Goal: Information Seeking & Learning: Understand process/instructions

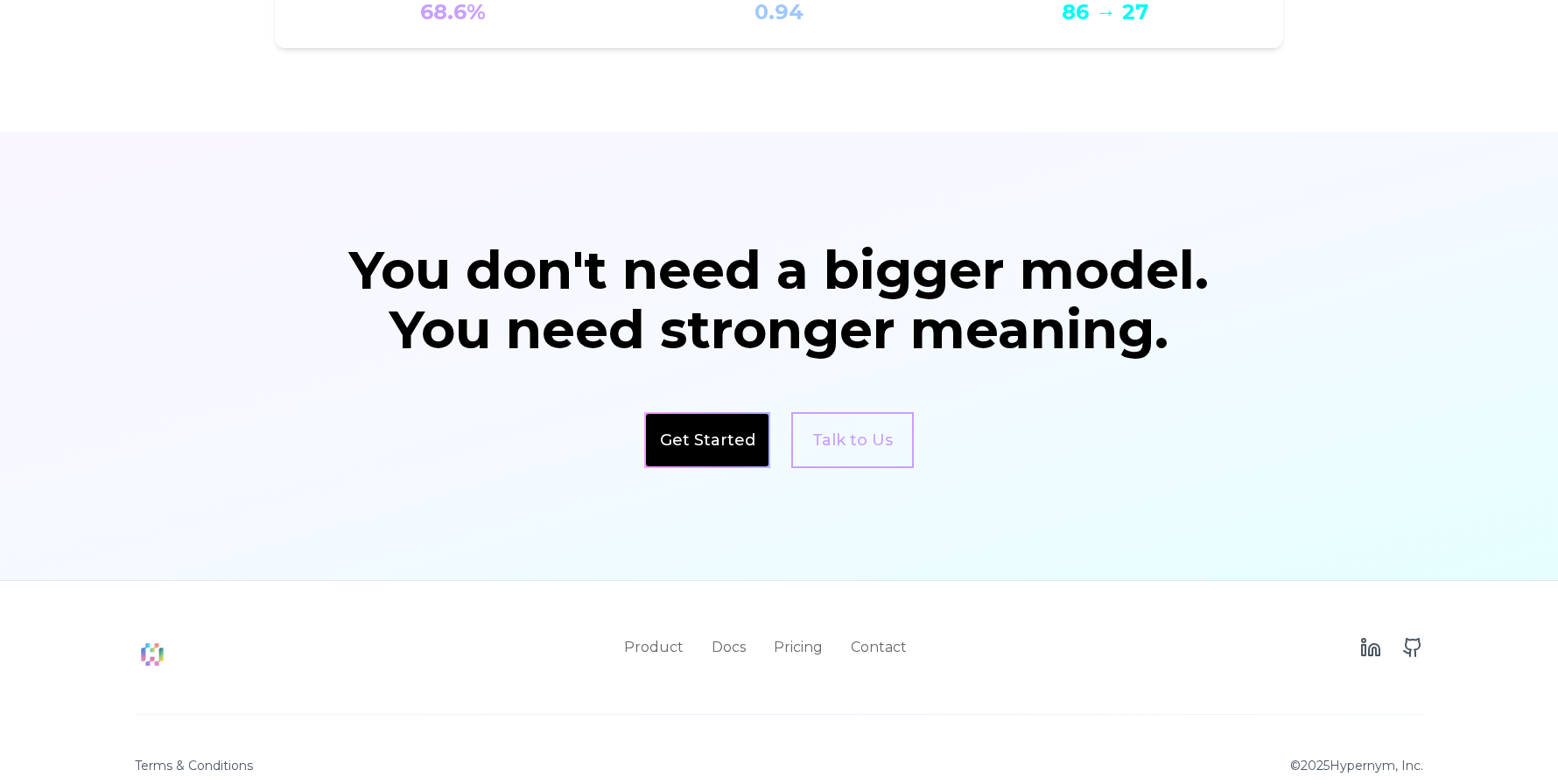
scroll to position [2928, 0]
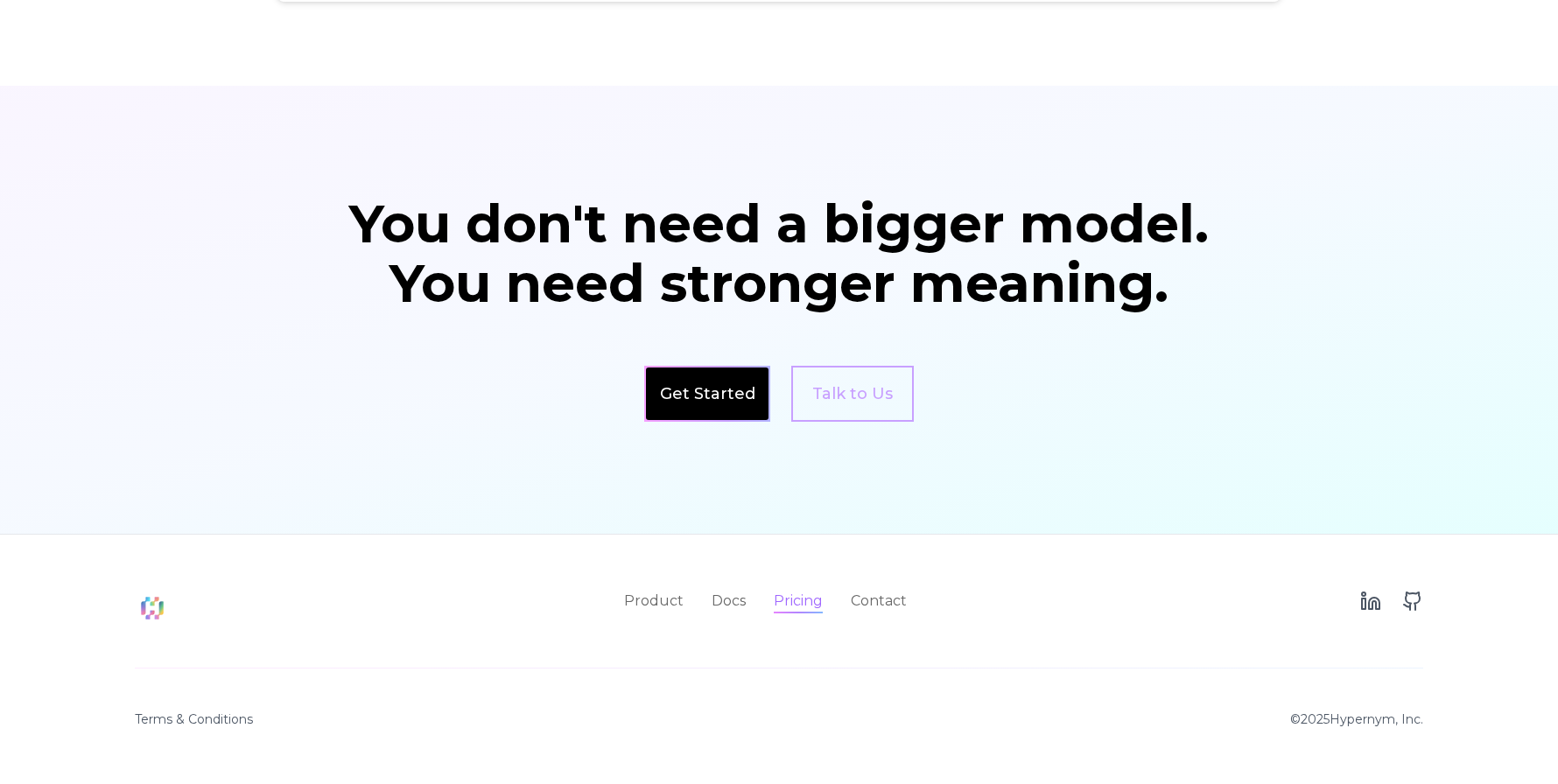
click at [793, 604] on link "Pricing" at bounding box center [798, 601] width 49 height 21
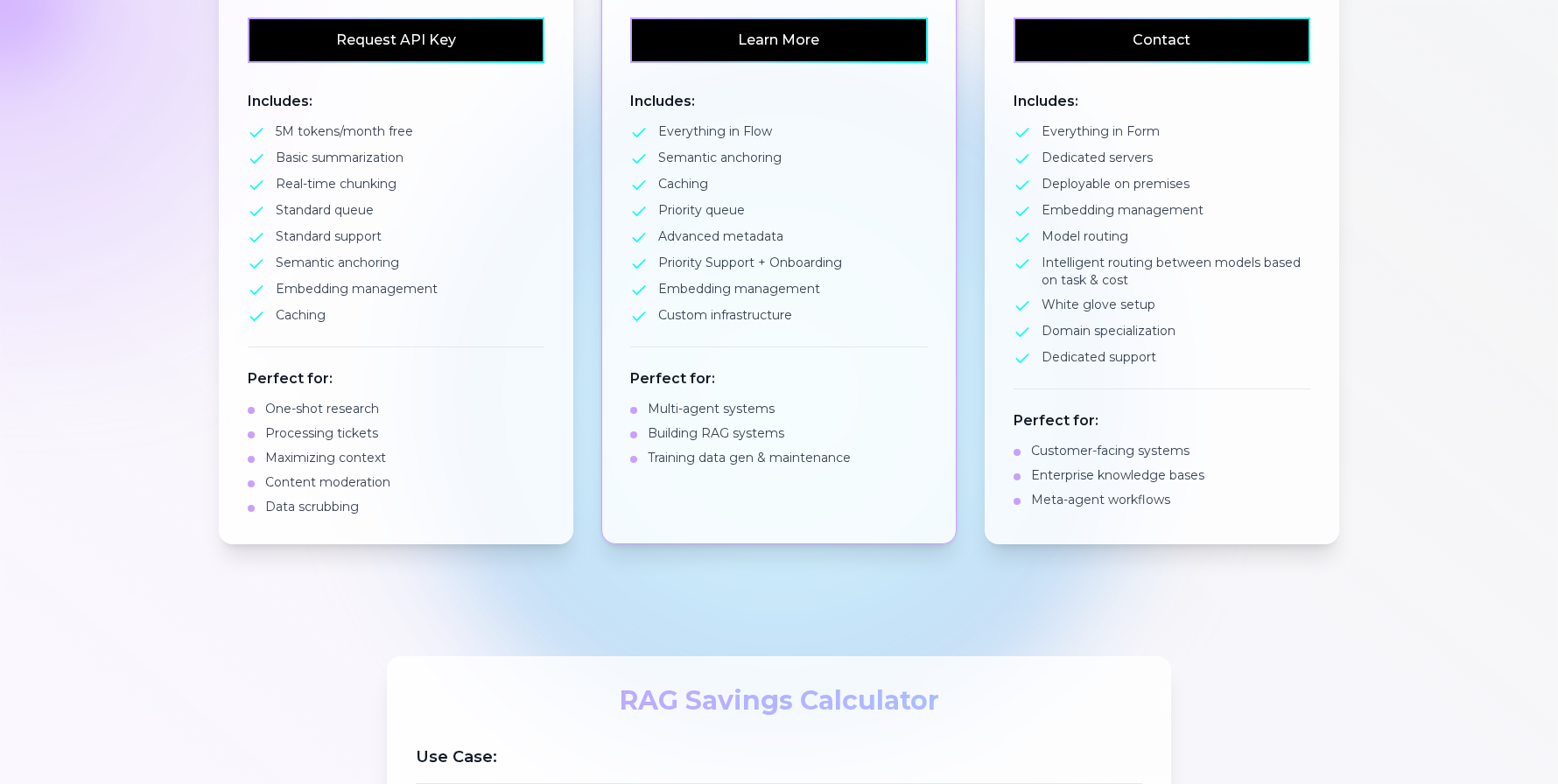
scroll to position [1708, 0]
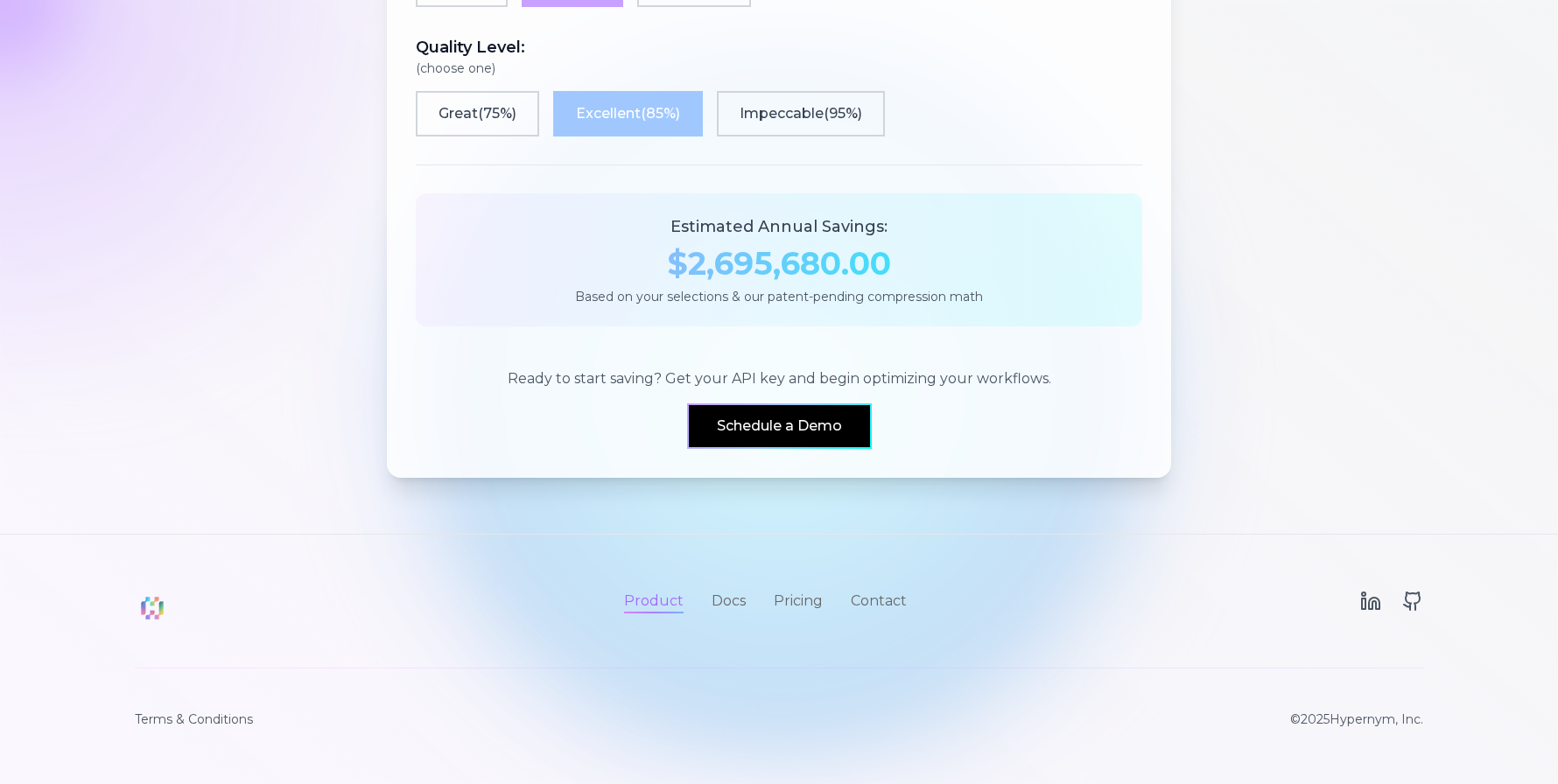
click at [655, 602] on link "Product" at bounding box center [654, 601] width 59 height 21
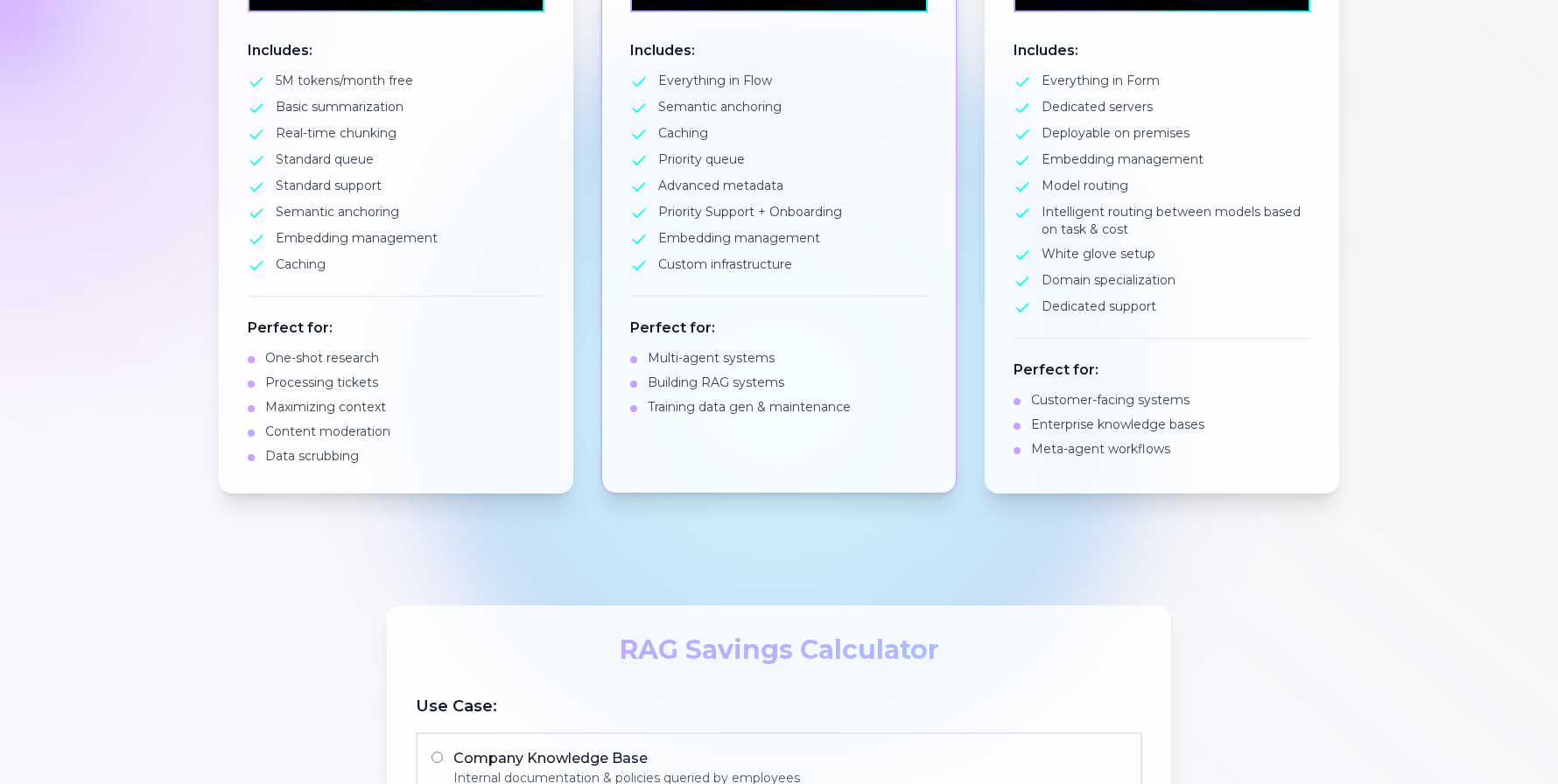
scroll to position [0, 0]
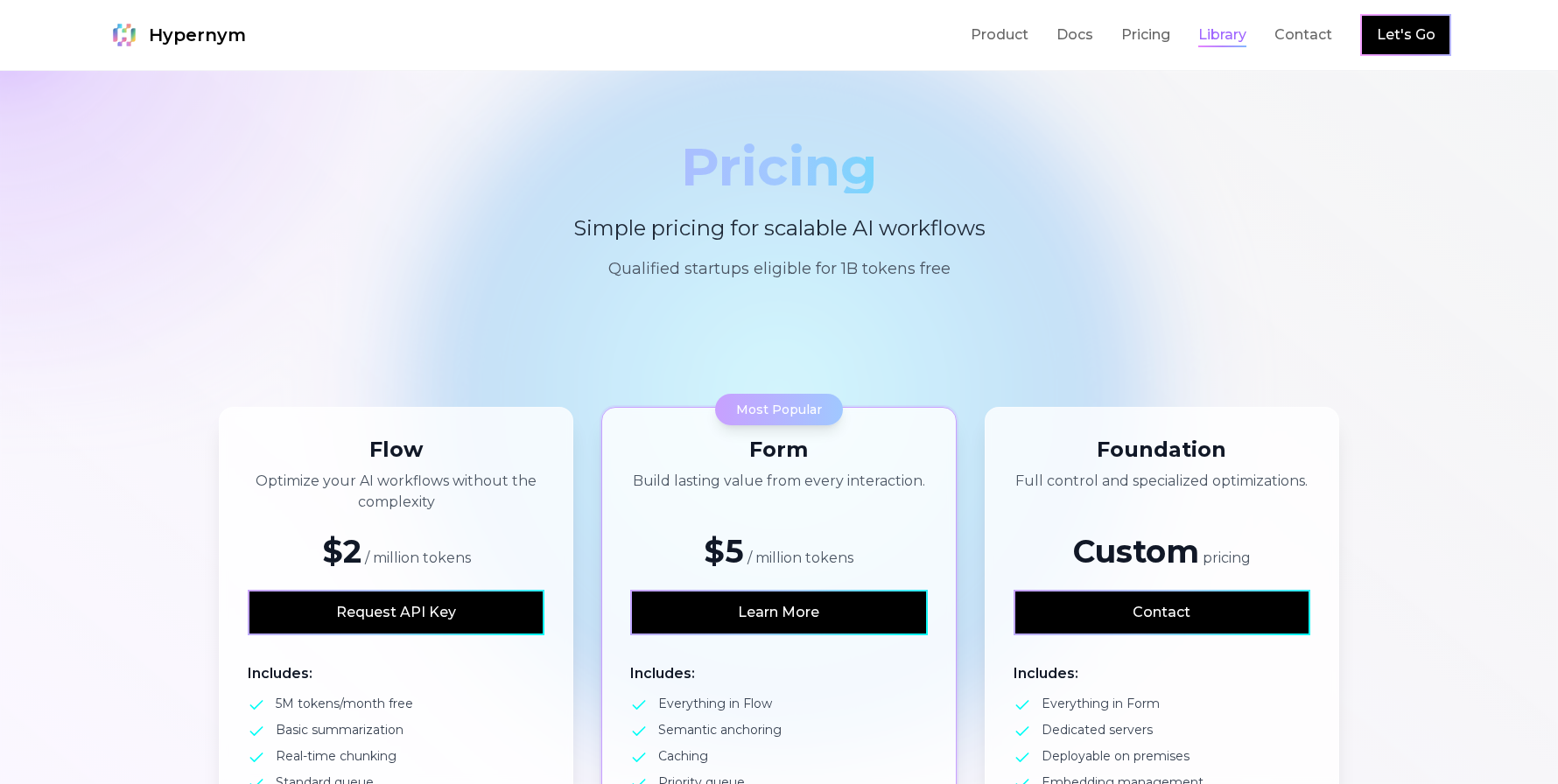
click at [1213, 33] on link "Library" at bounding box center [1223, 34] width 49 height 21
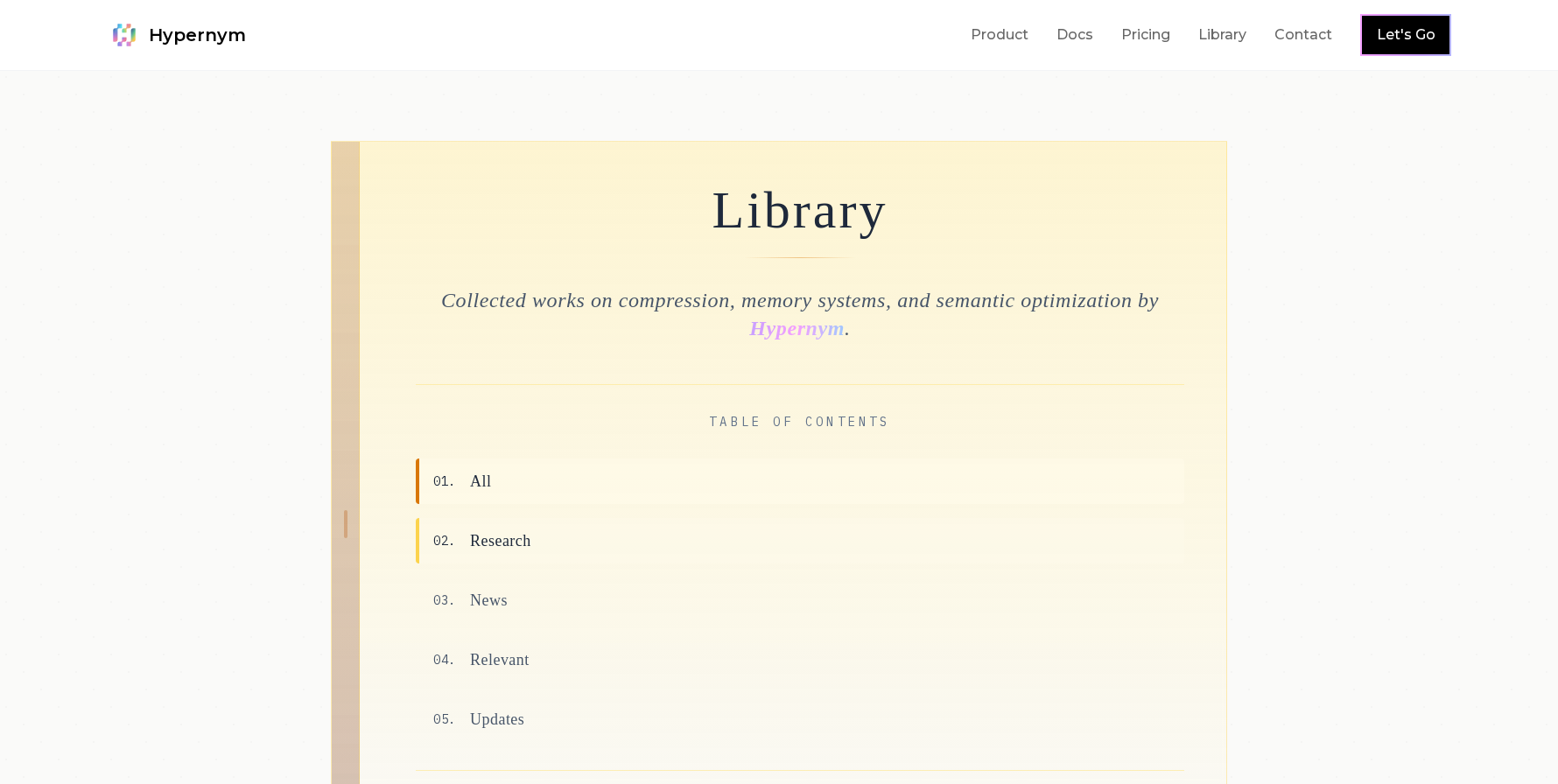
click at [511, 545] on span "Research" at bounding box center [500, 540] width 61 height 24
click at [991, 41] on link "Product" at bounding box center [999, 34] width 58 height 21
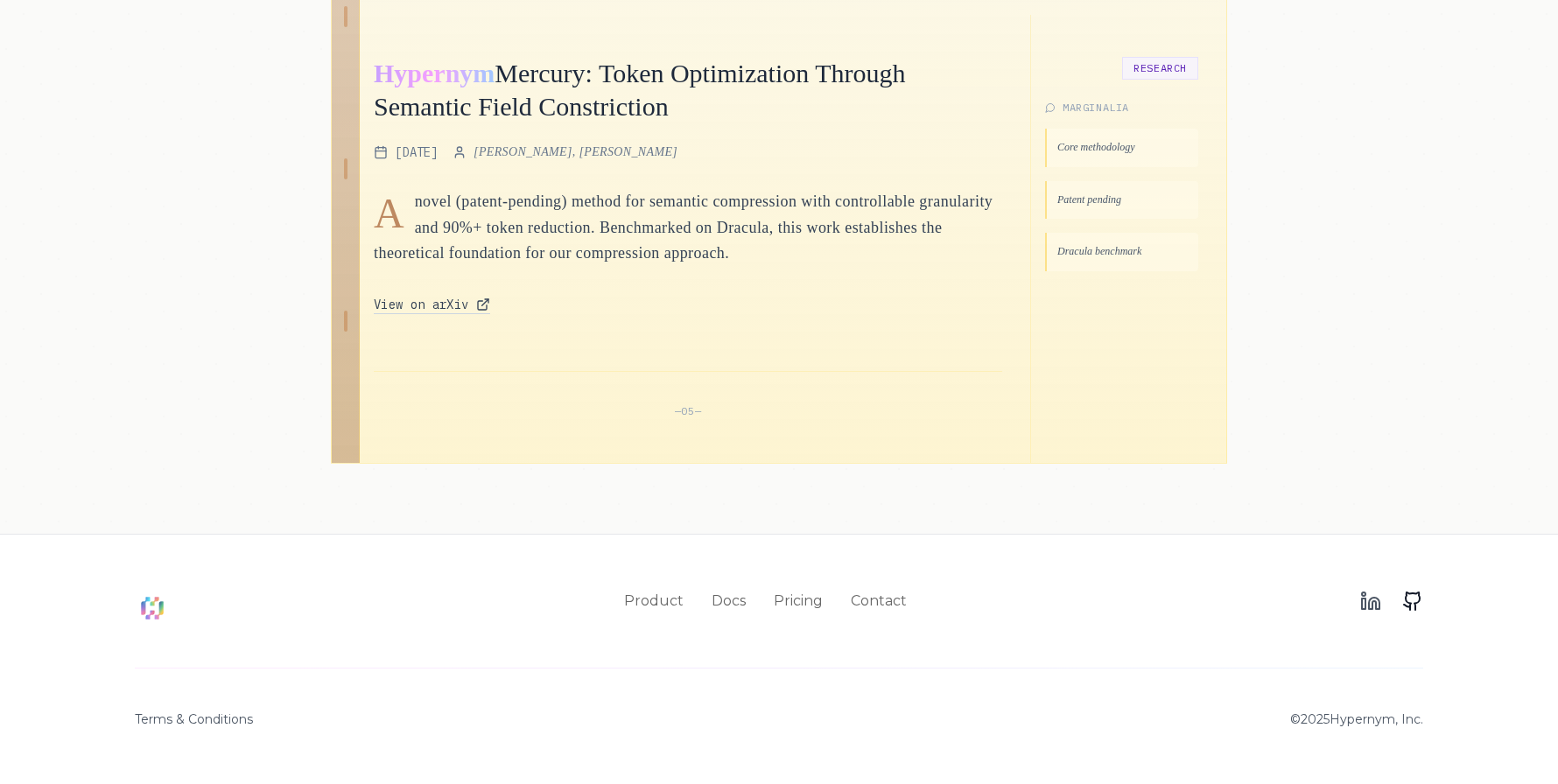
click at [1413, 602] on icon at bounding box center [1412, 601] width 21 height 21
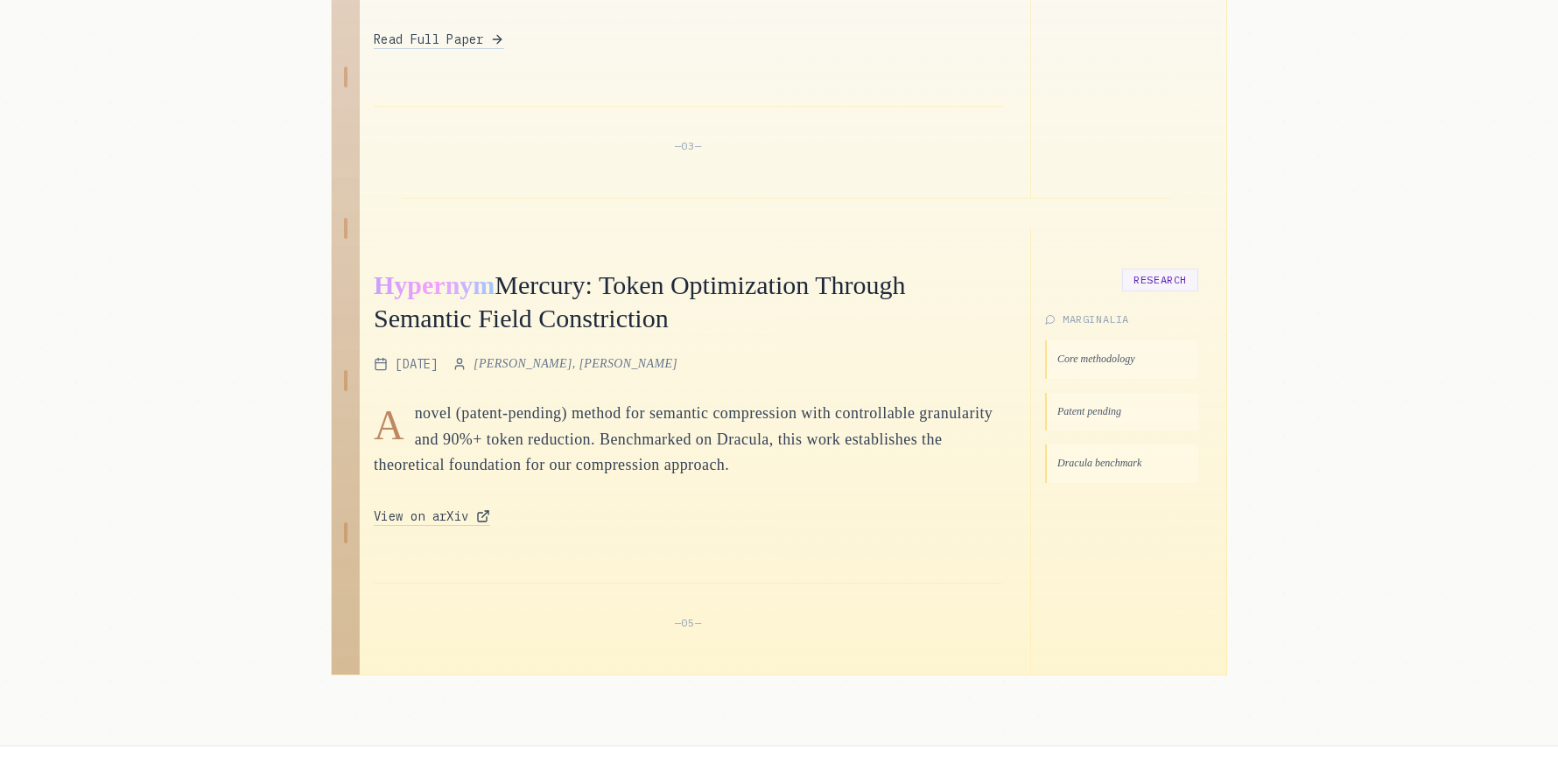
scroll to position [1141, 0]
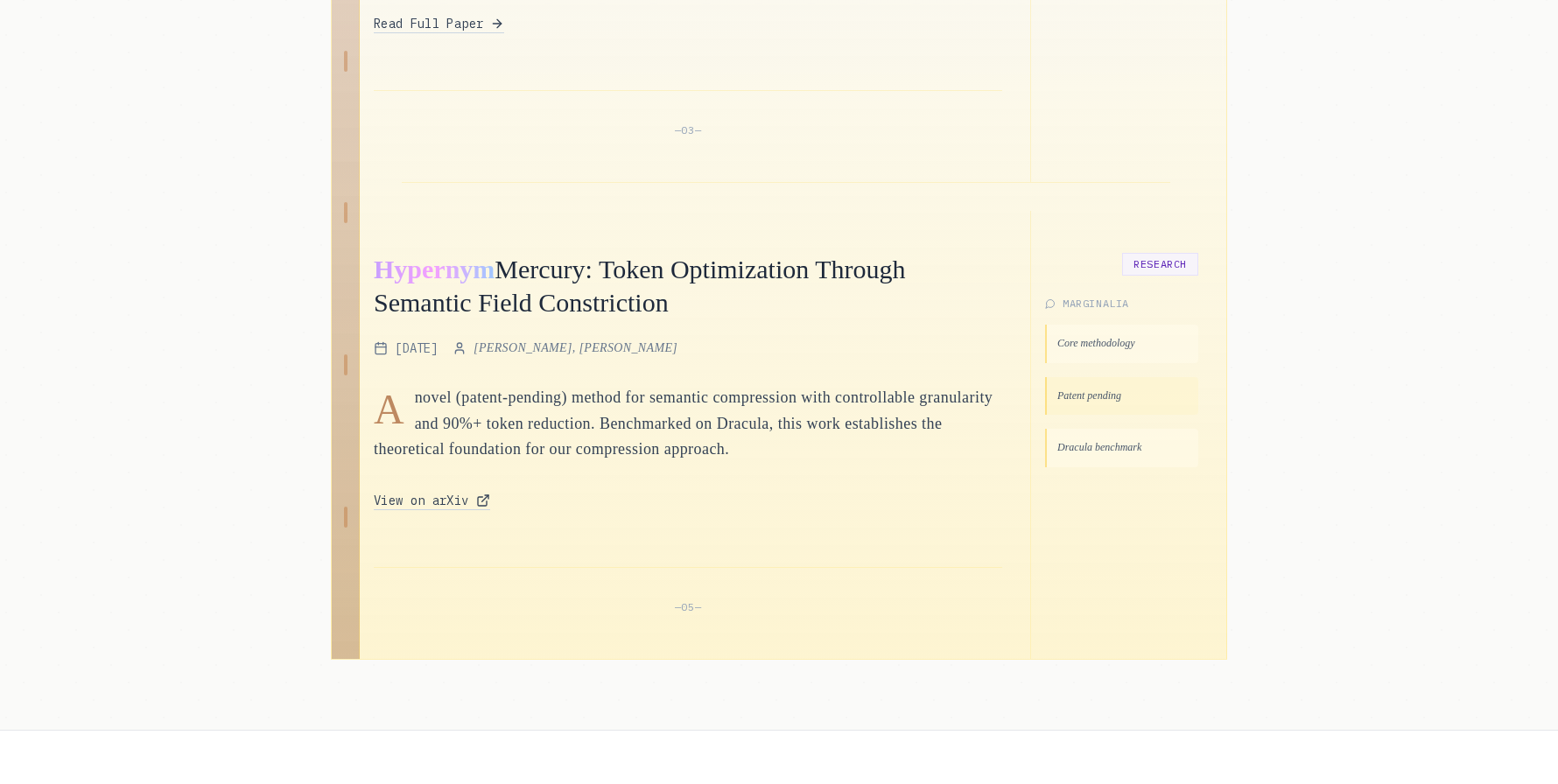
click at [1076, 392] on div "Patent pending" at bounding box center [1121, 396] width 153 height 39
click at [1058, 453] on div "Dracula benchmark" at bounding box center [1121, 447] width 153 height 39
click at [1074, 348] on div "Core methodology" at bounding box center [1121, 343] width 153 height 39
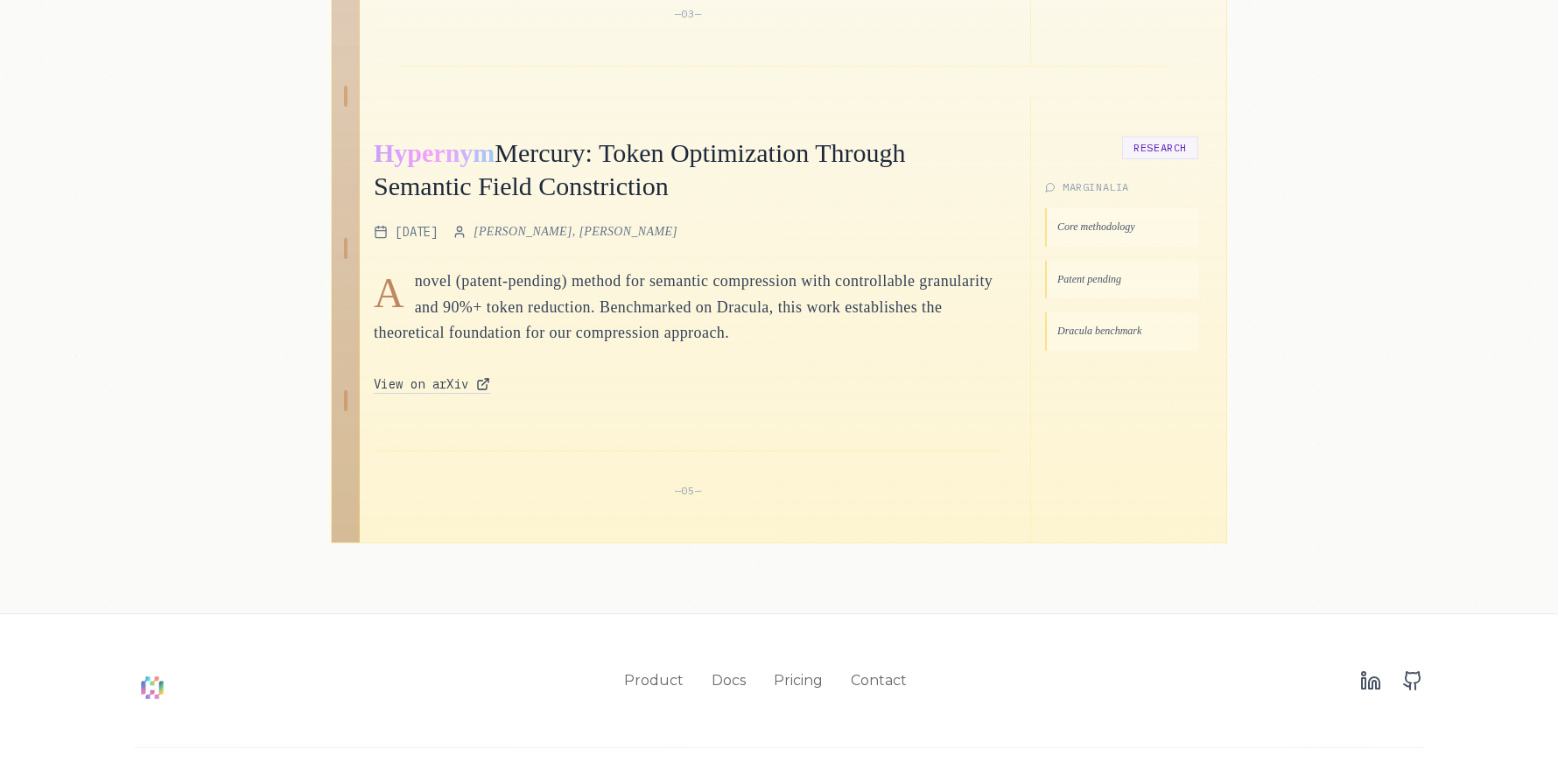
scroll to position [1243, 0]
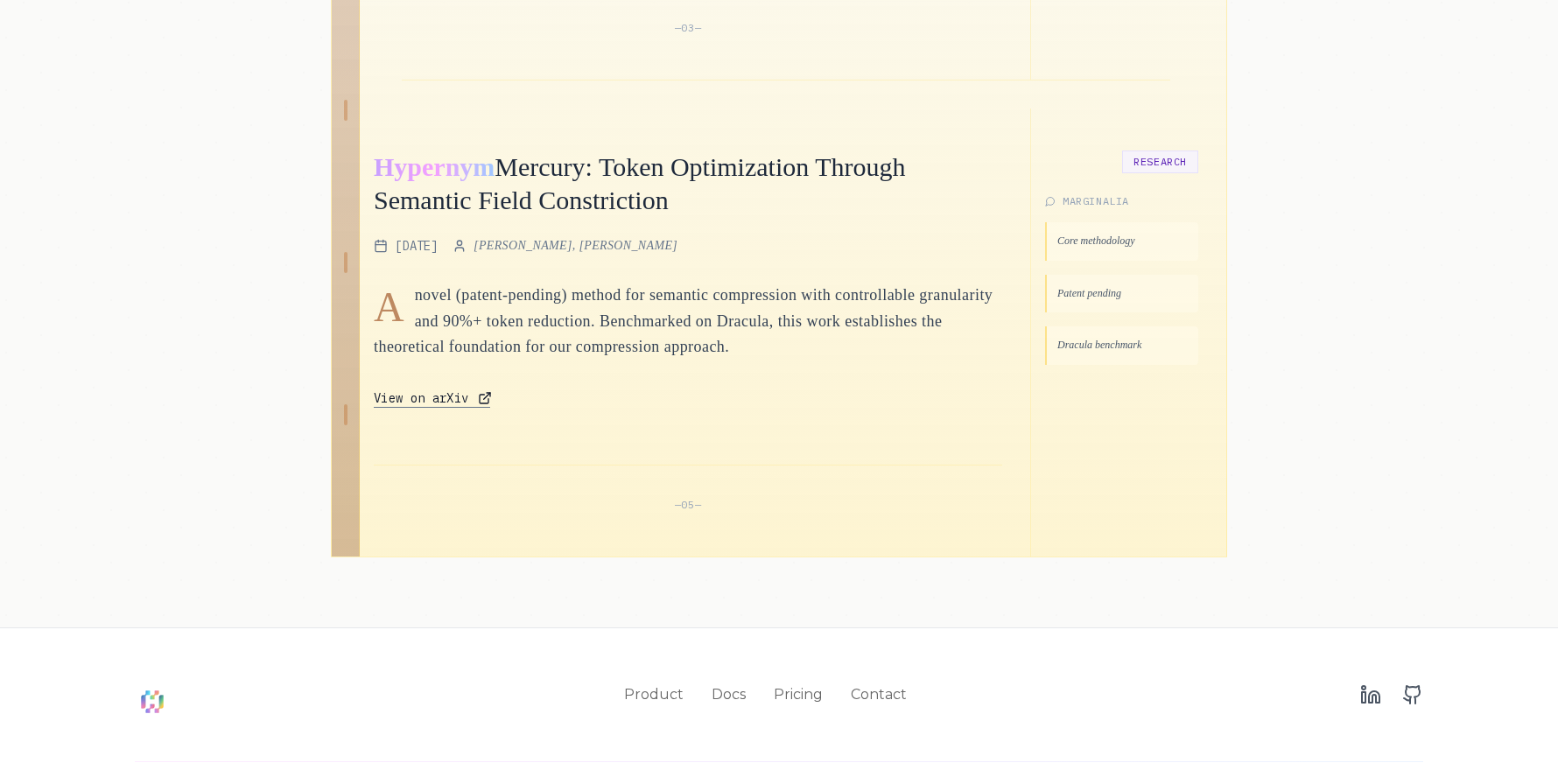
click at [456, 401] on span "View on arXiv" at bounding box center [421, 397] width 95 height 17
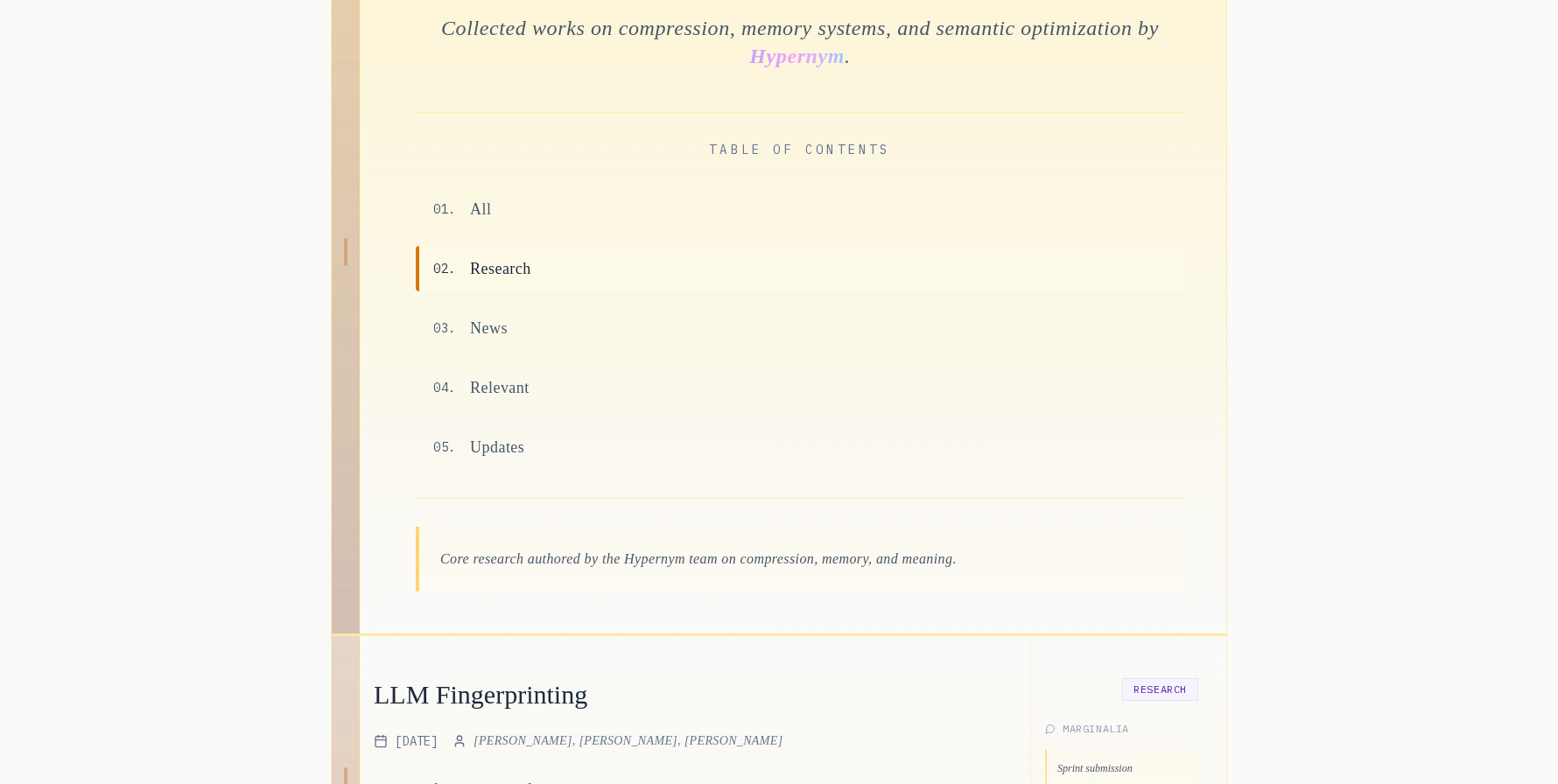
scroll to position [0, 0]
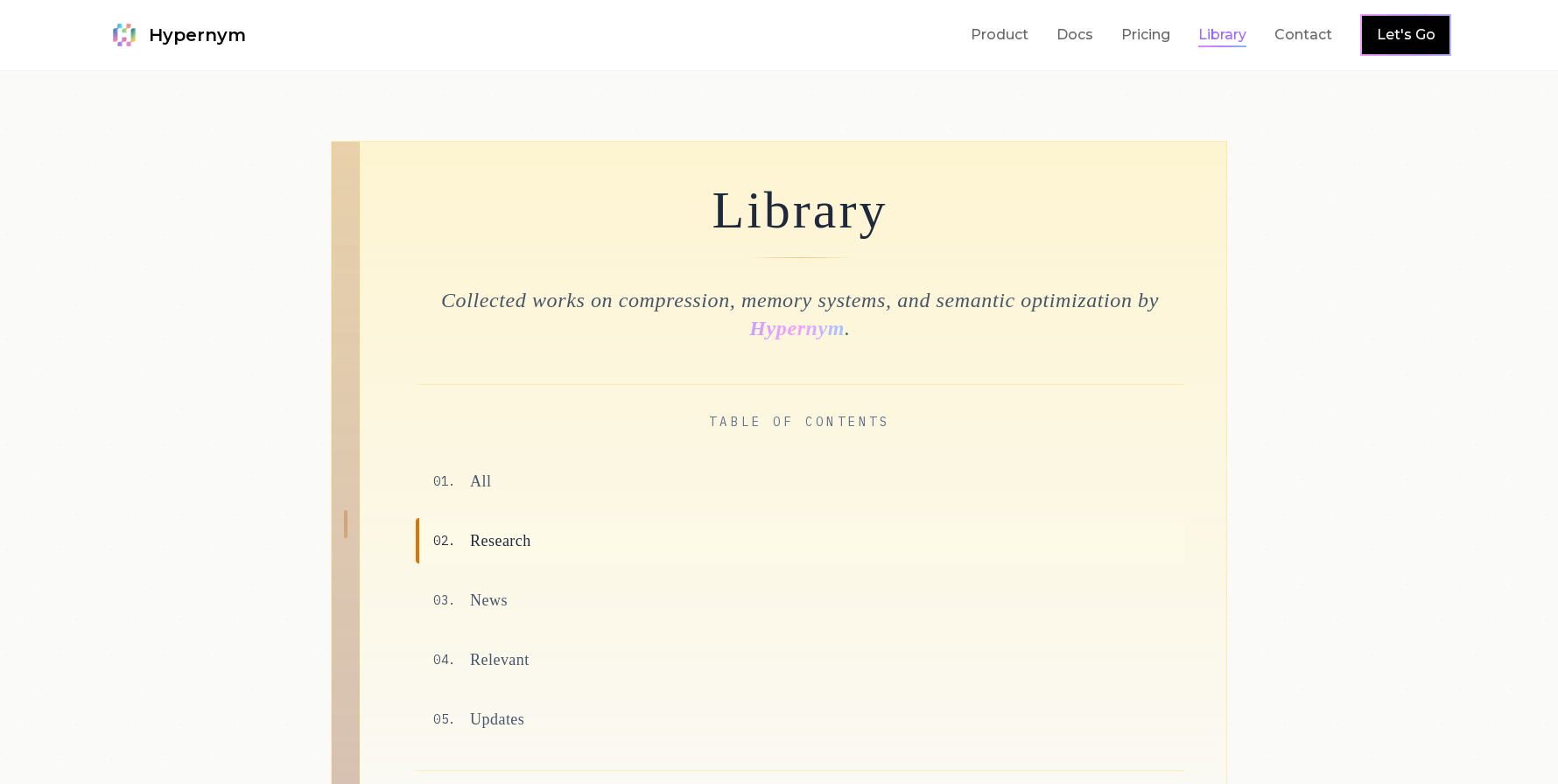
click at [1218, 37] on link "Library" at bounding box center [1223, 34] width 49 height 21
click at [1302, 37] on link "Contact" at bounding box center [1303, 34] width 58 height 21
click at [1397, 44] on link "Let's Go" at bounding box center [1405, 34] width 58 height 21
click at [984, 35] on link "Product" at bounding box center [999, 34] width 58 height 21
click at [154, 30] on span "Hypernym" at bounding box center [198, 34] width 97 height 24
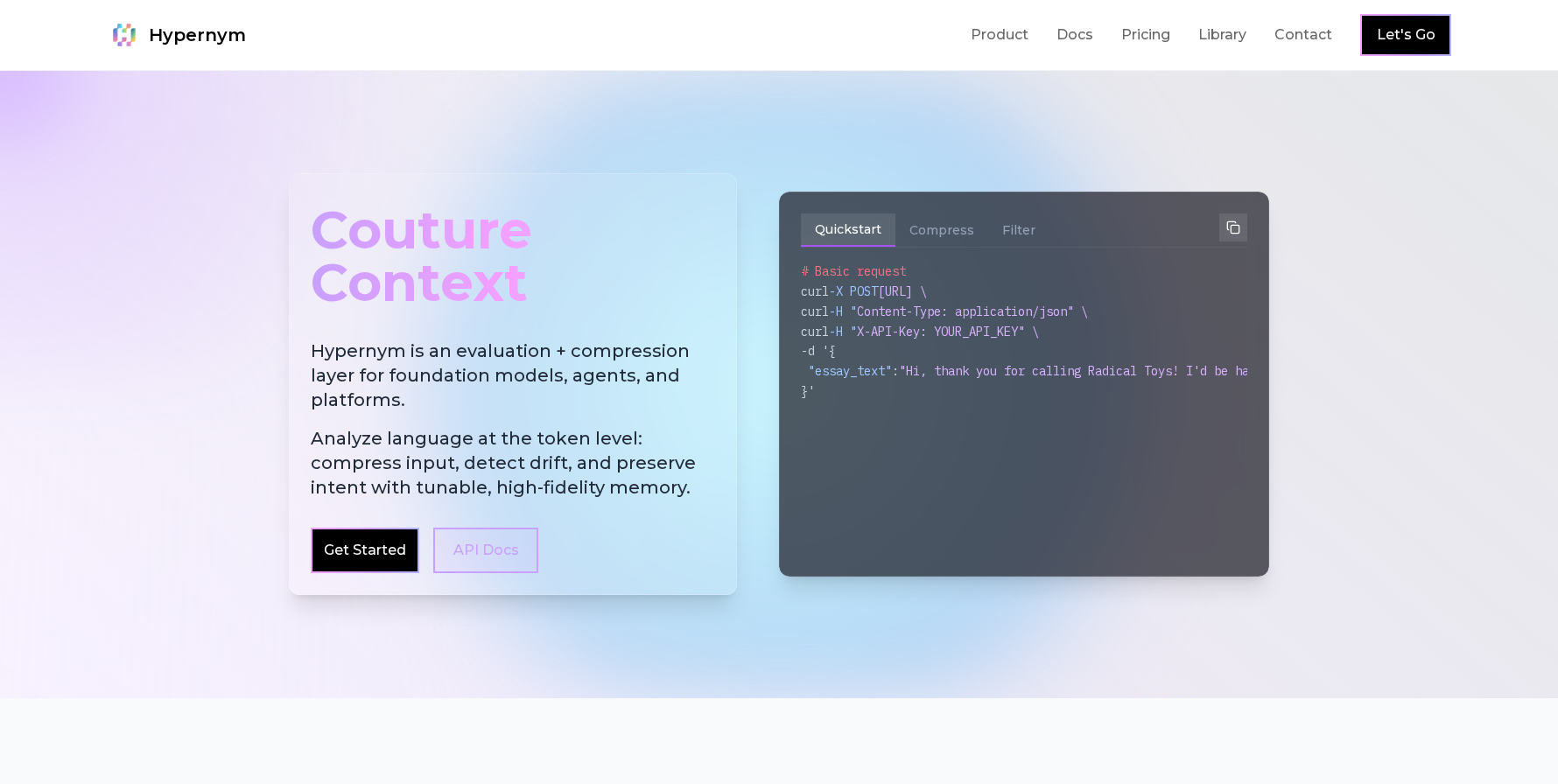
click at [479, 542] on link "API Docs" at bounding box center [485, 550] width 105 height 46
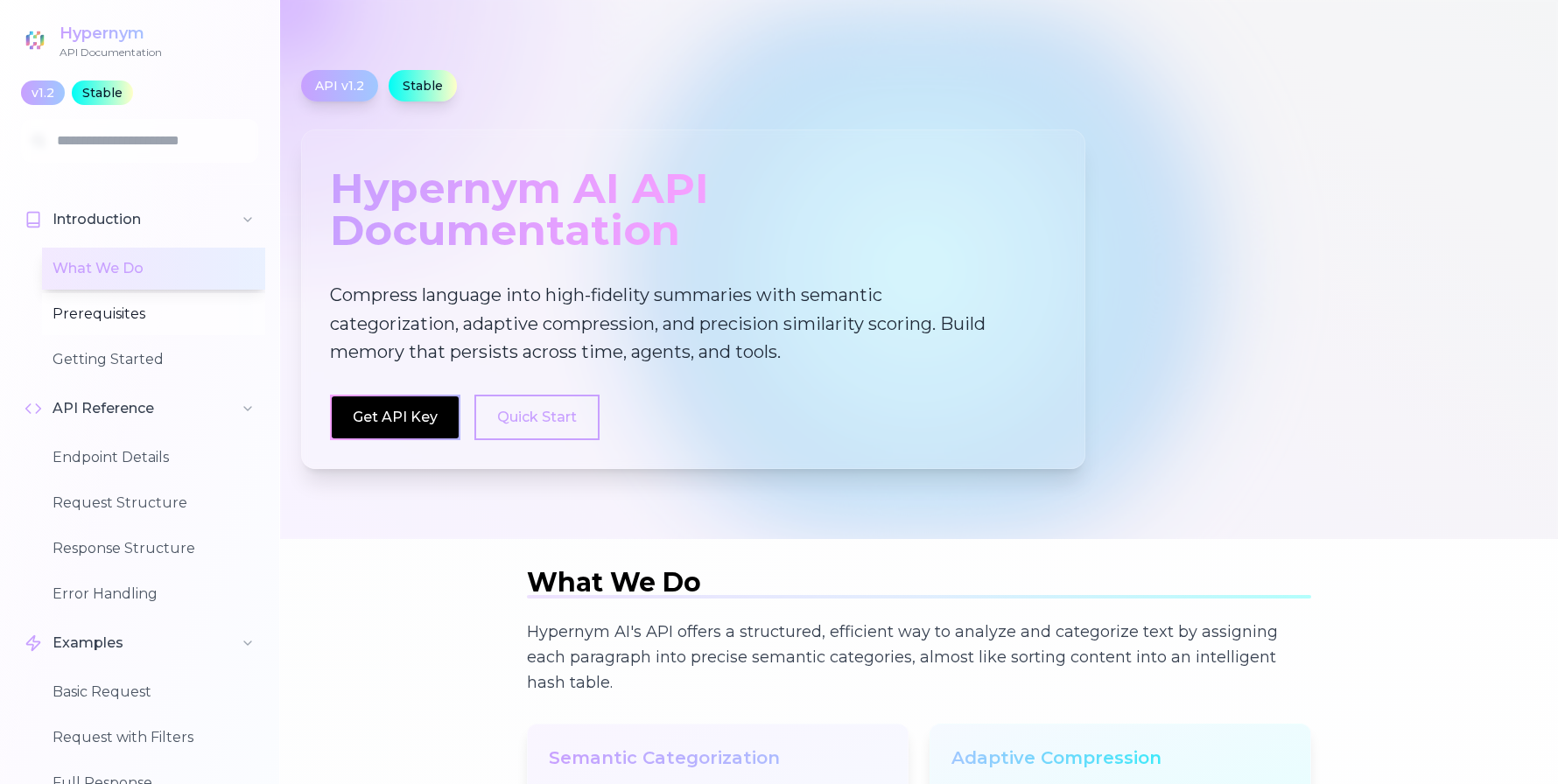
click at [109, 321] on button "Prerequisites" at bounding box center [154, 313] width 223 height 42
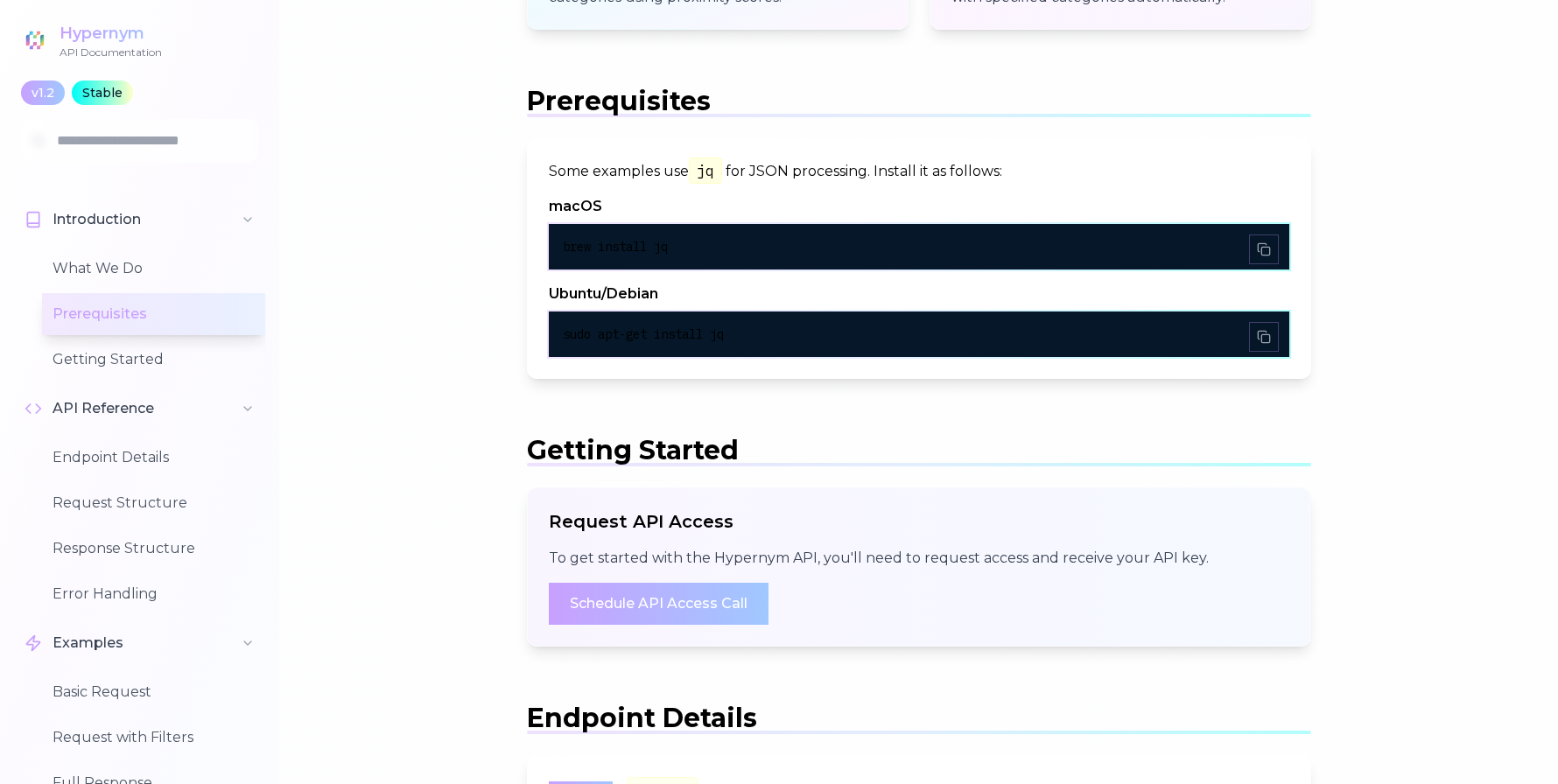
scroll to position [979, 0]
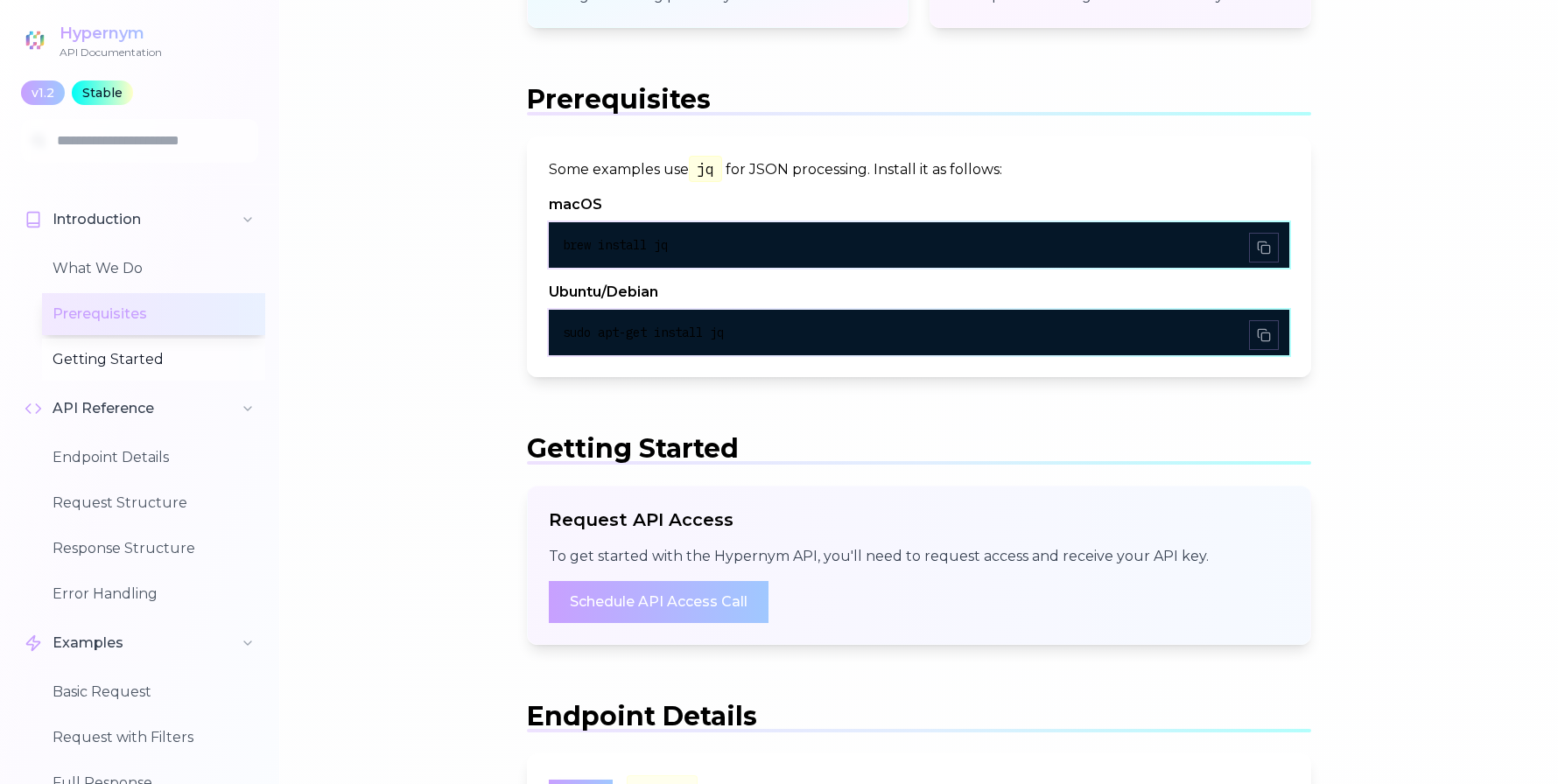
click at [113, 361] on button "Getting Started" at bounding box center [154, 359] width 223 height 42
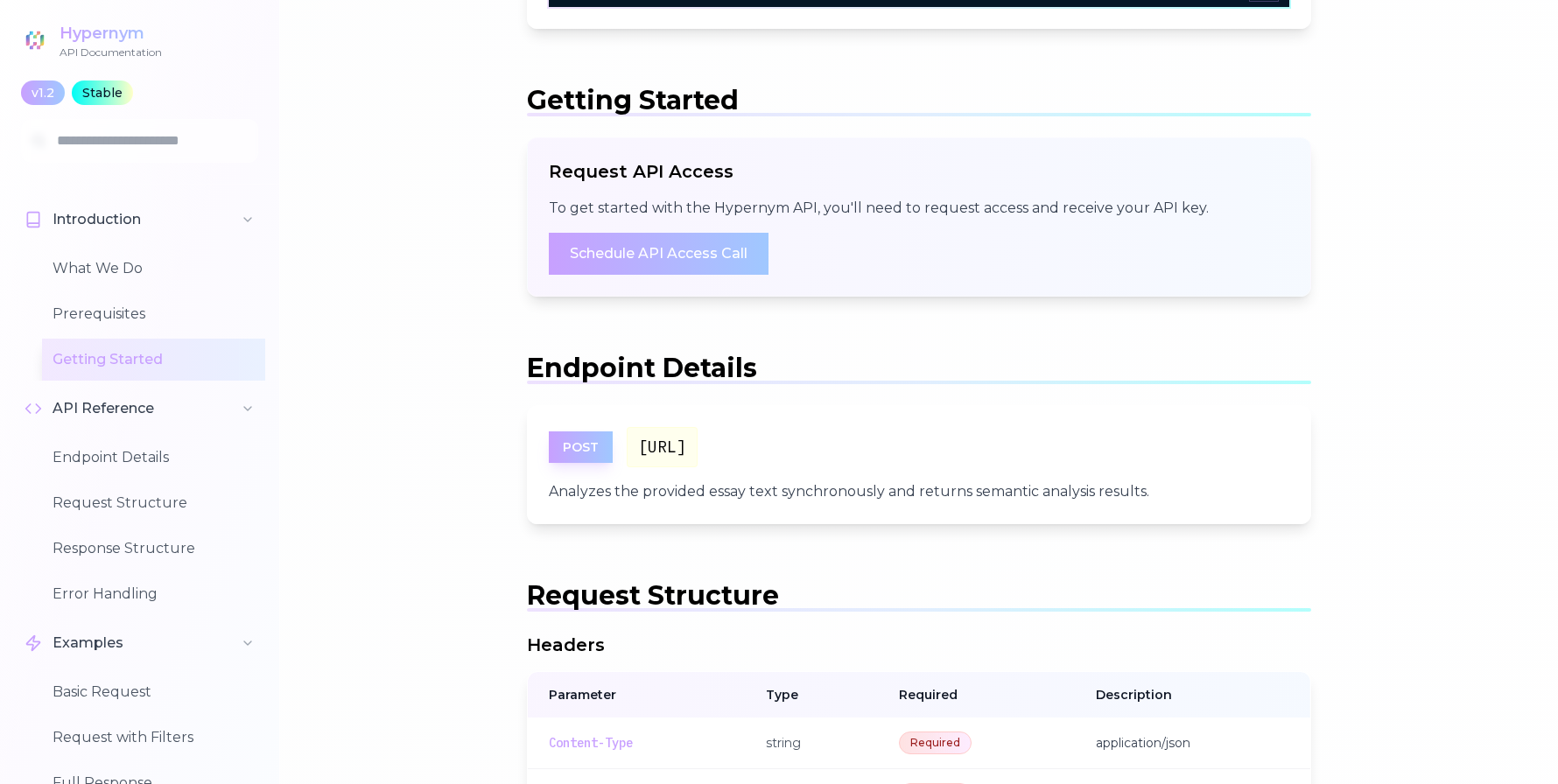
scroll to position [1328, 0]
click at [101, 462] on button "Endpoint Details" at bounding box center [154, 457] width 223 height 42
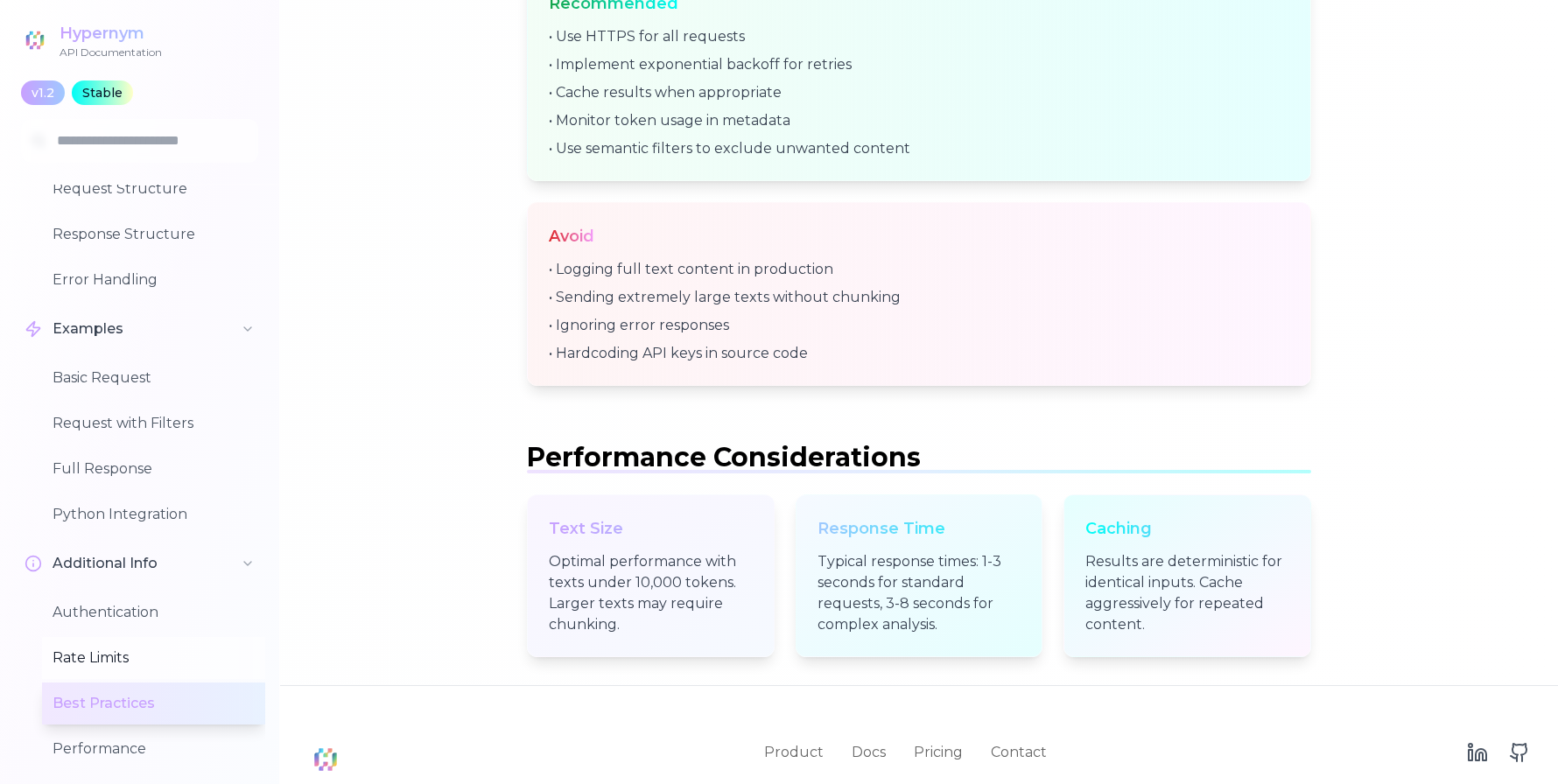
scroll to position [6728, 0]
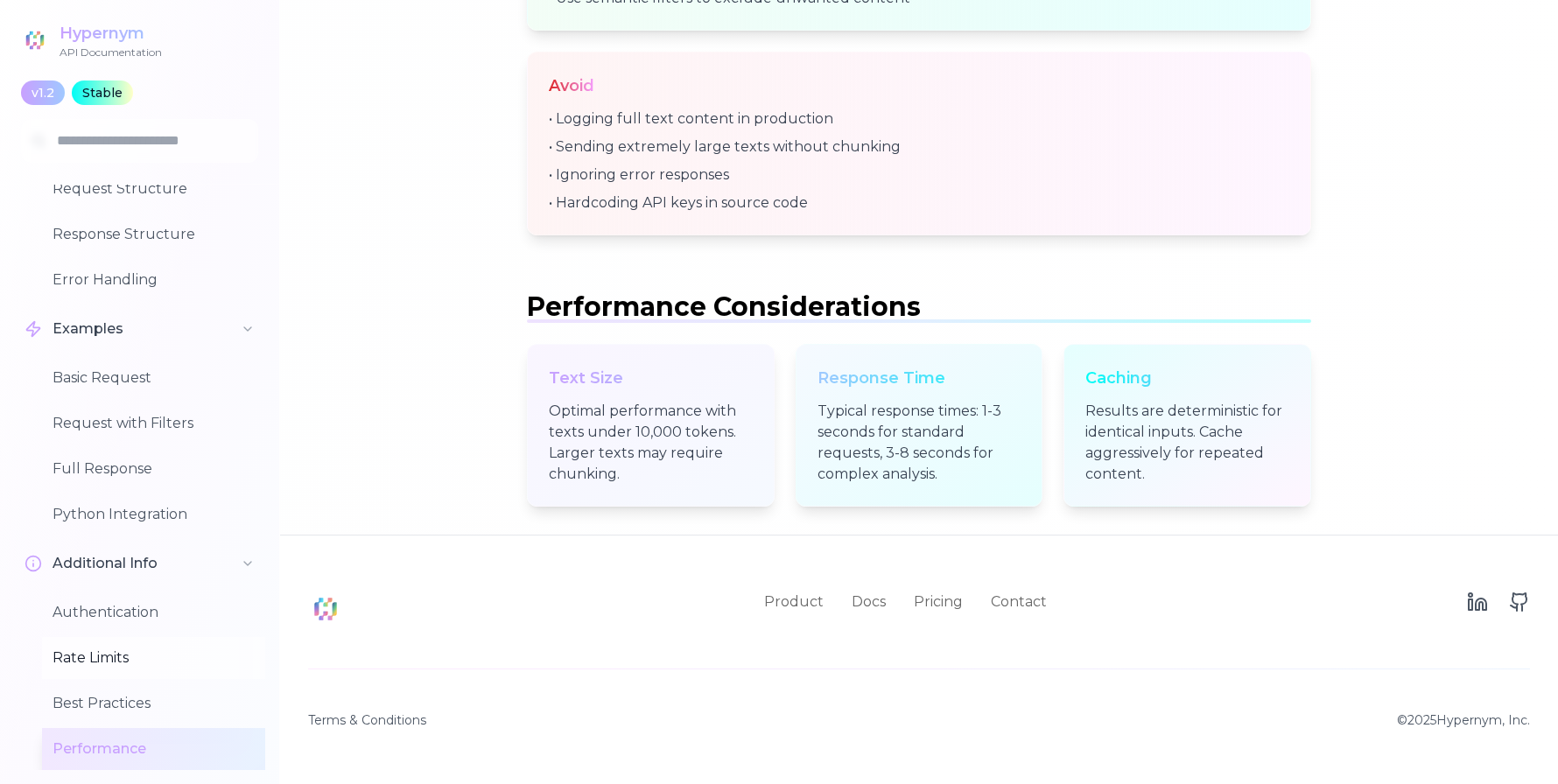
click at [87, 647] on button "Rate Limits" at bounding box center [154, 657] width 223 height 42
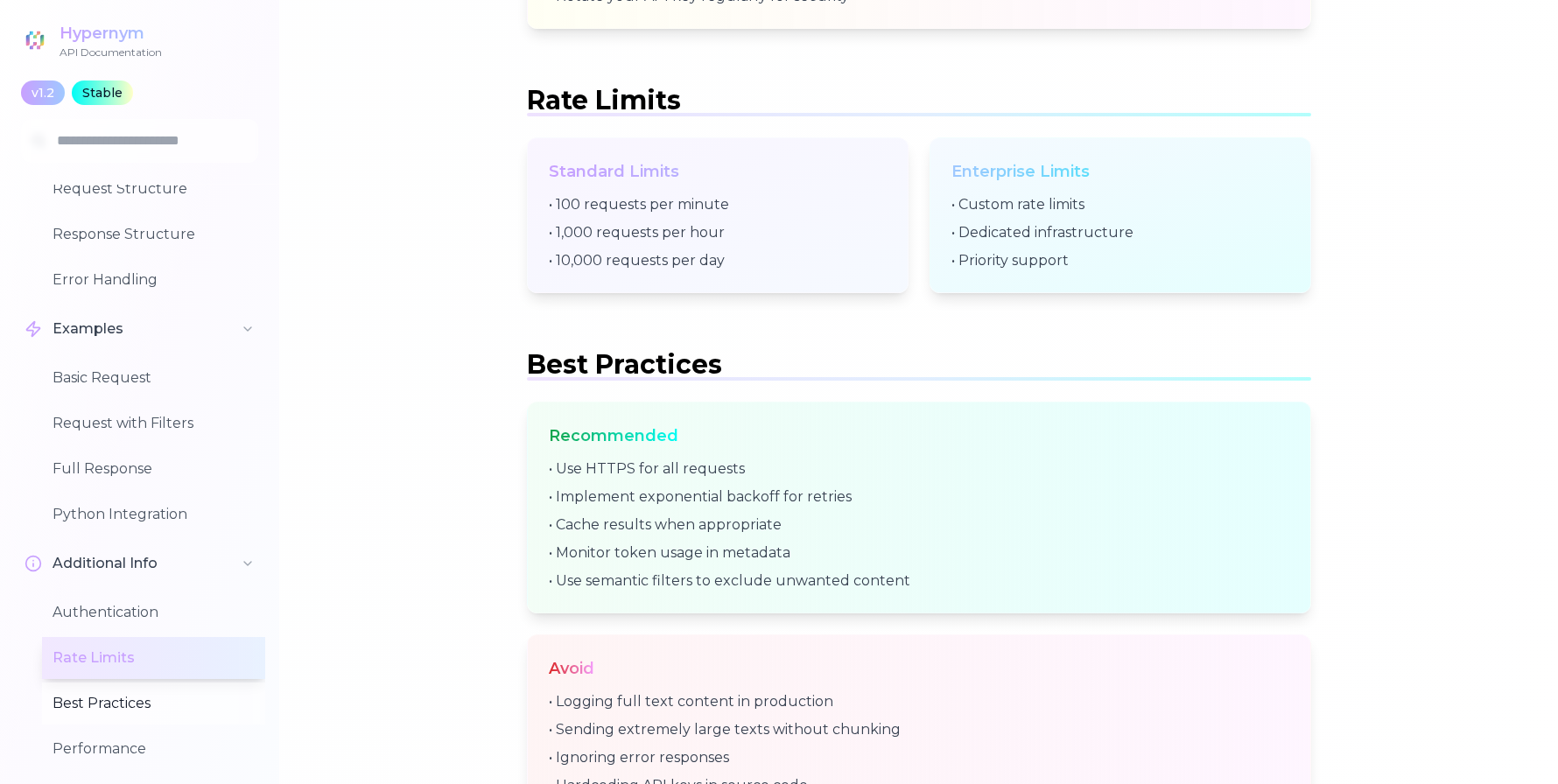
click at [84, 709] on button "Best Practices" at bounding box center [154, 703] width 223 height 42
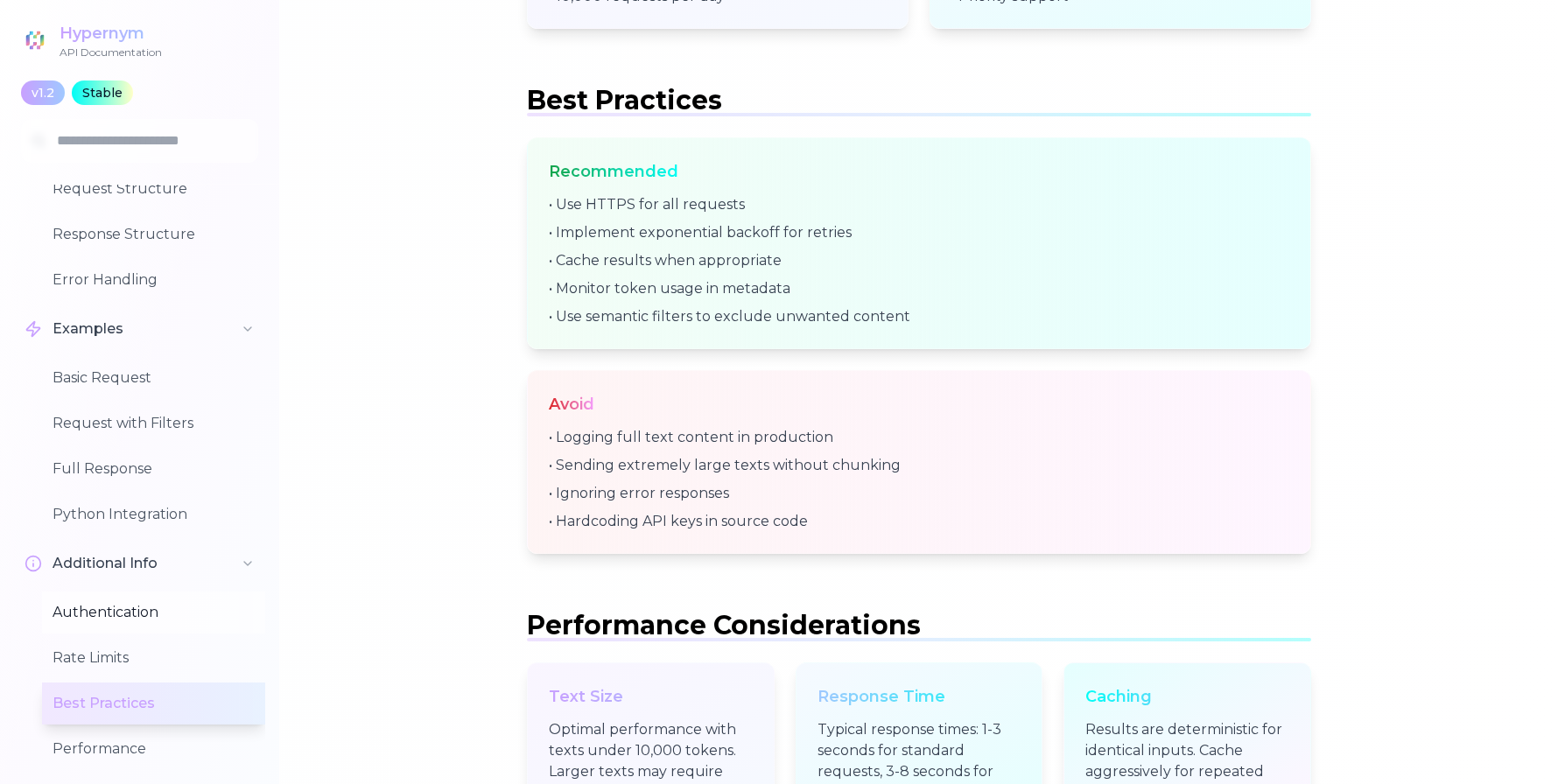
scroll to position [0, 0]
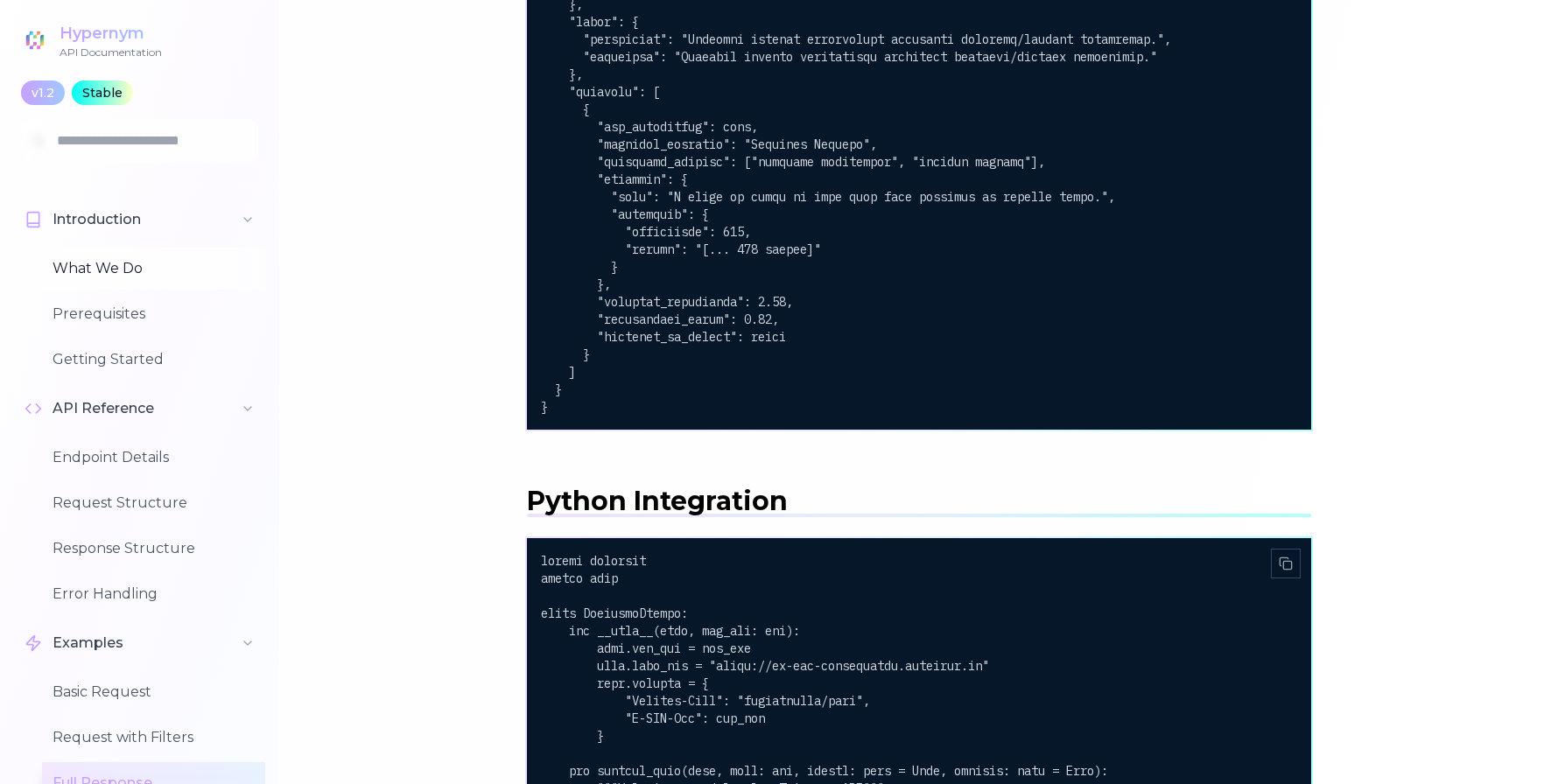
click at [104, 264] on button "What We Do" at bounding box center [154, 269] width 223 height 42
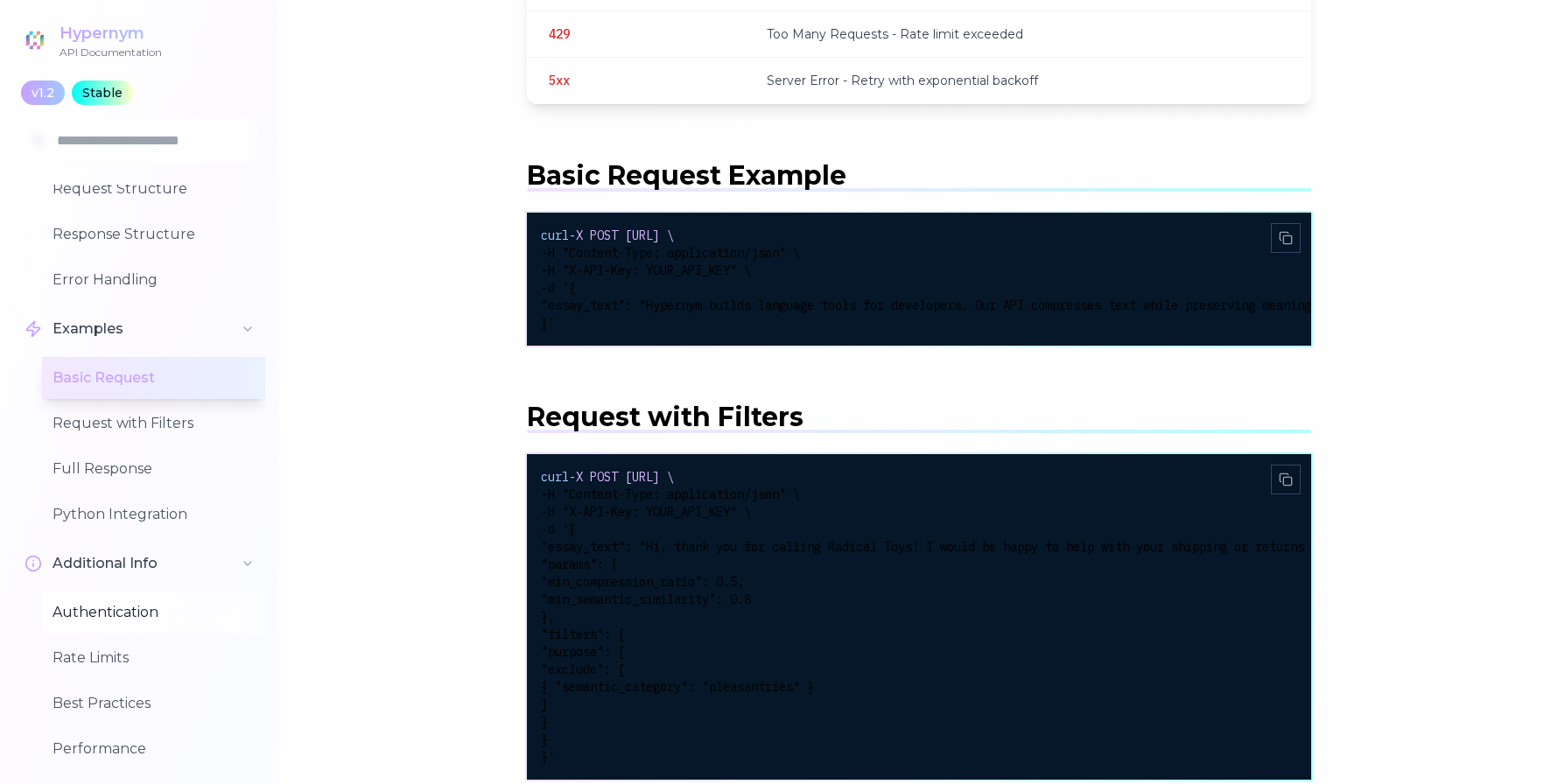
scroll to position [3219, 0]
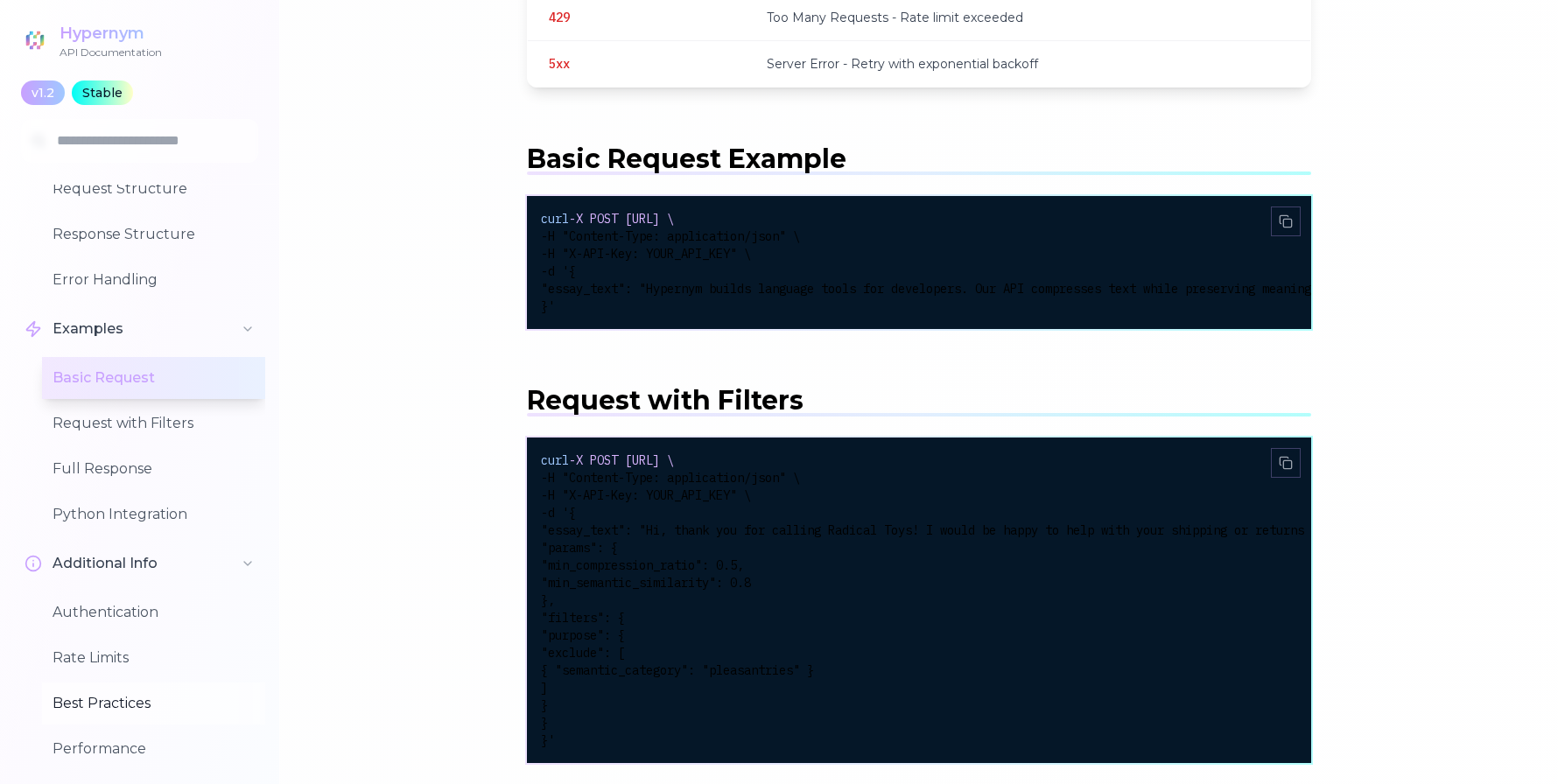
click at [105, 706] on button "Best Practices" at bounding box center [154, 703] width 223 height 42
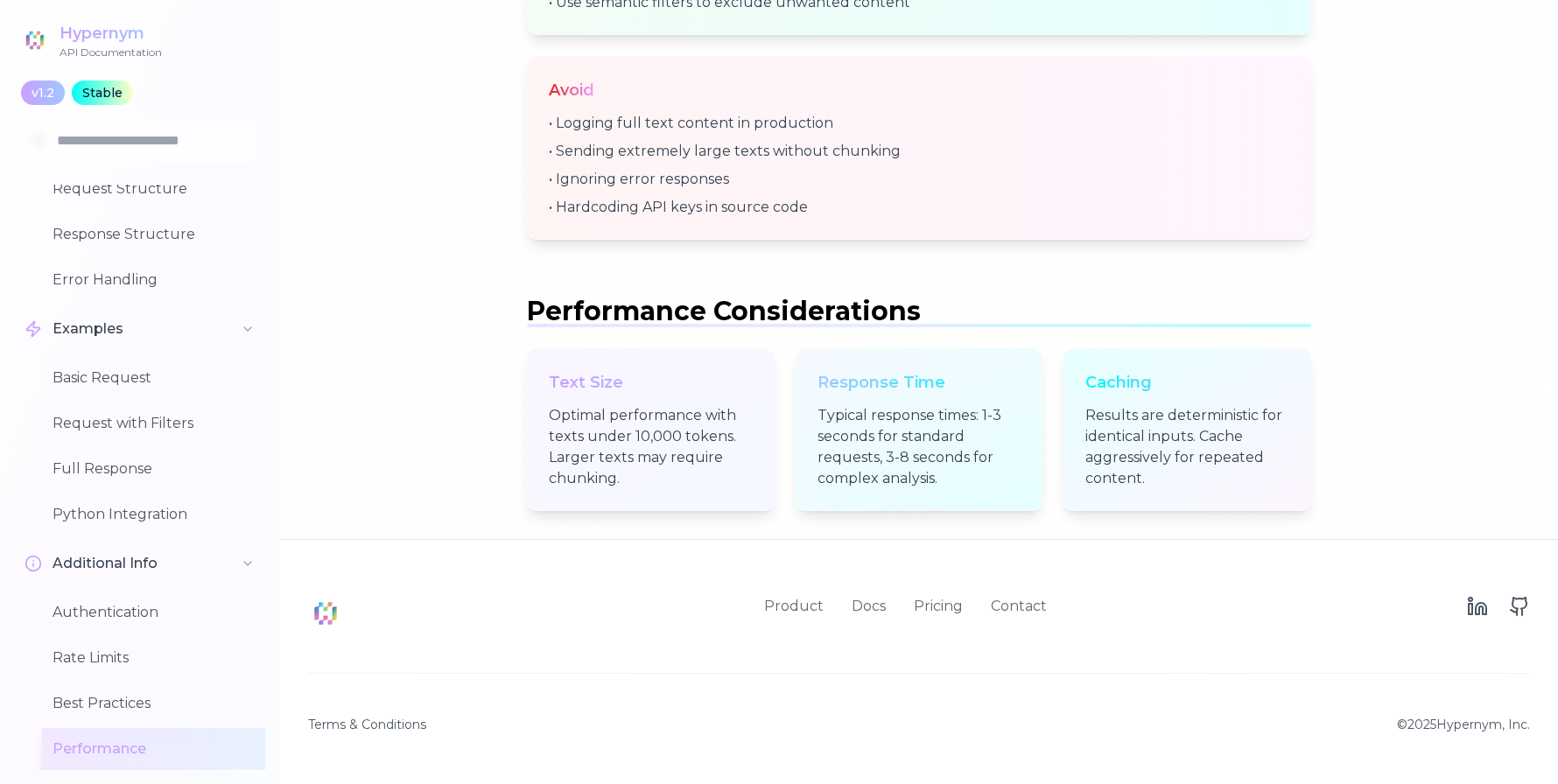
scroll to position [6728, 0]
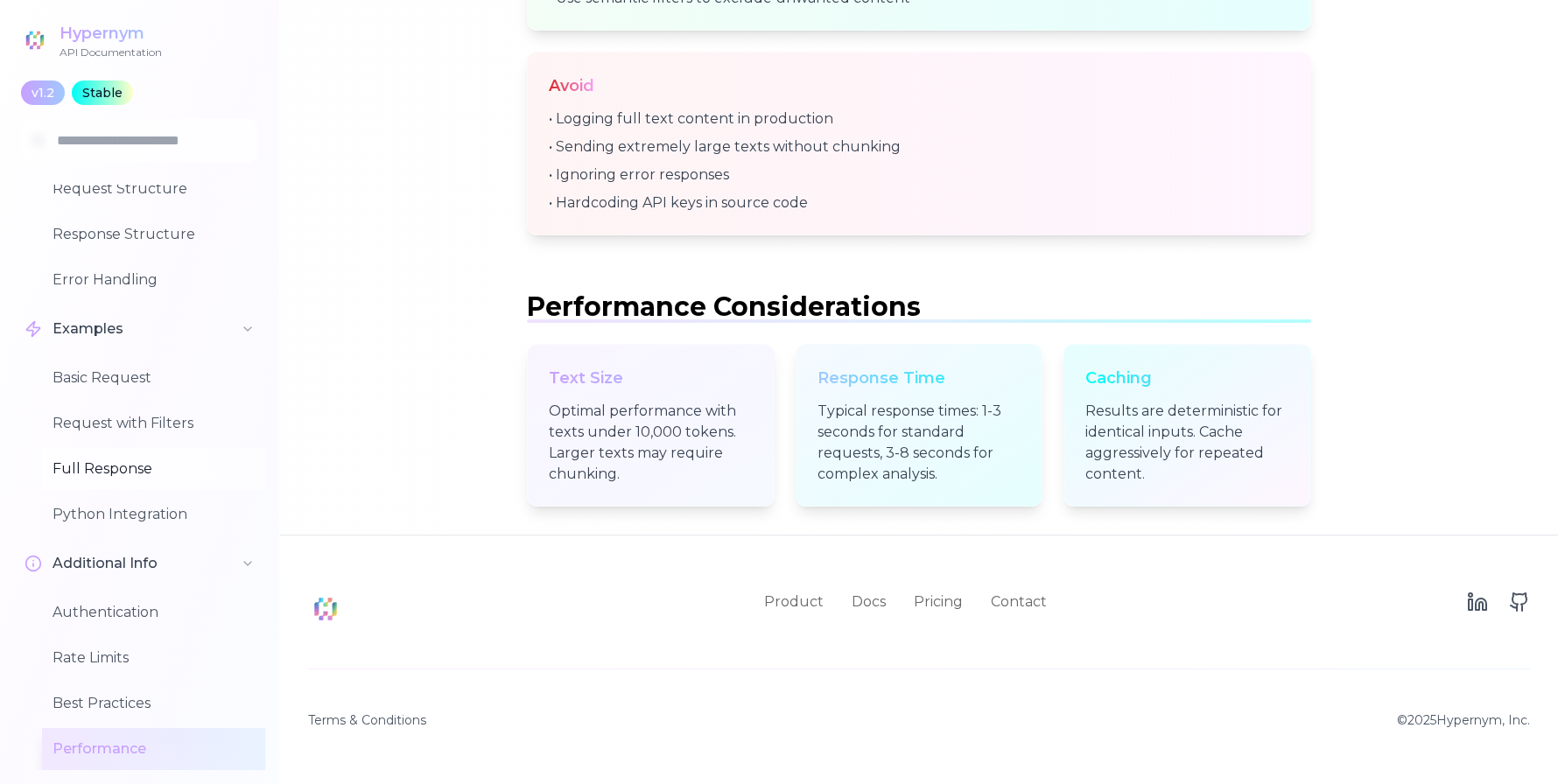
click at [123, 459] on button "Full Response" at bounding box center [154, 469] width 223 height 42
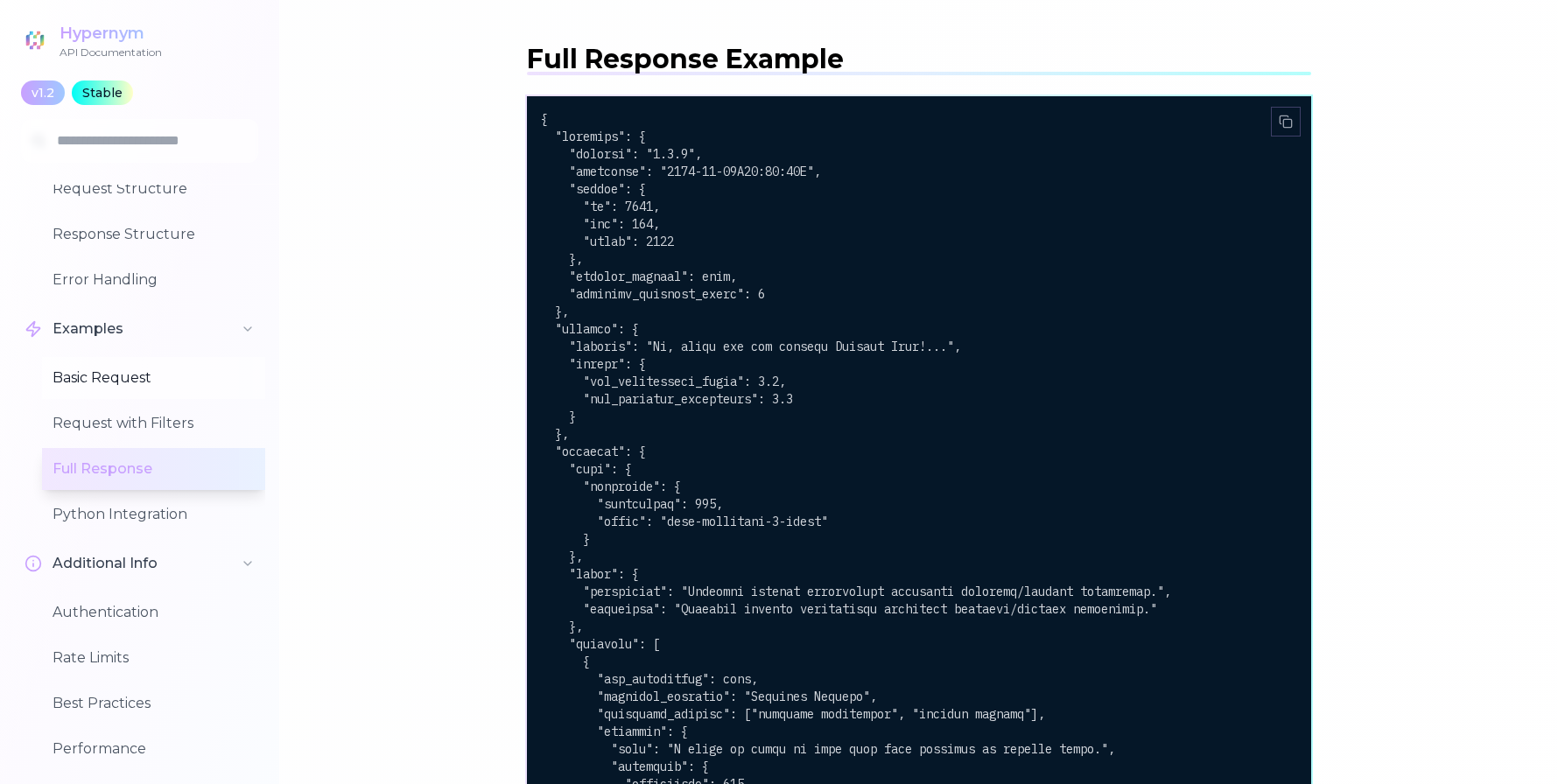
click at [119, 381] on button "Basic Request" at bounding box center [154, 377] width 223 height 42
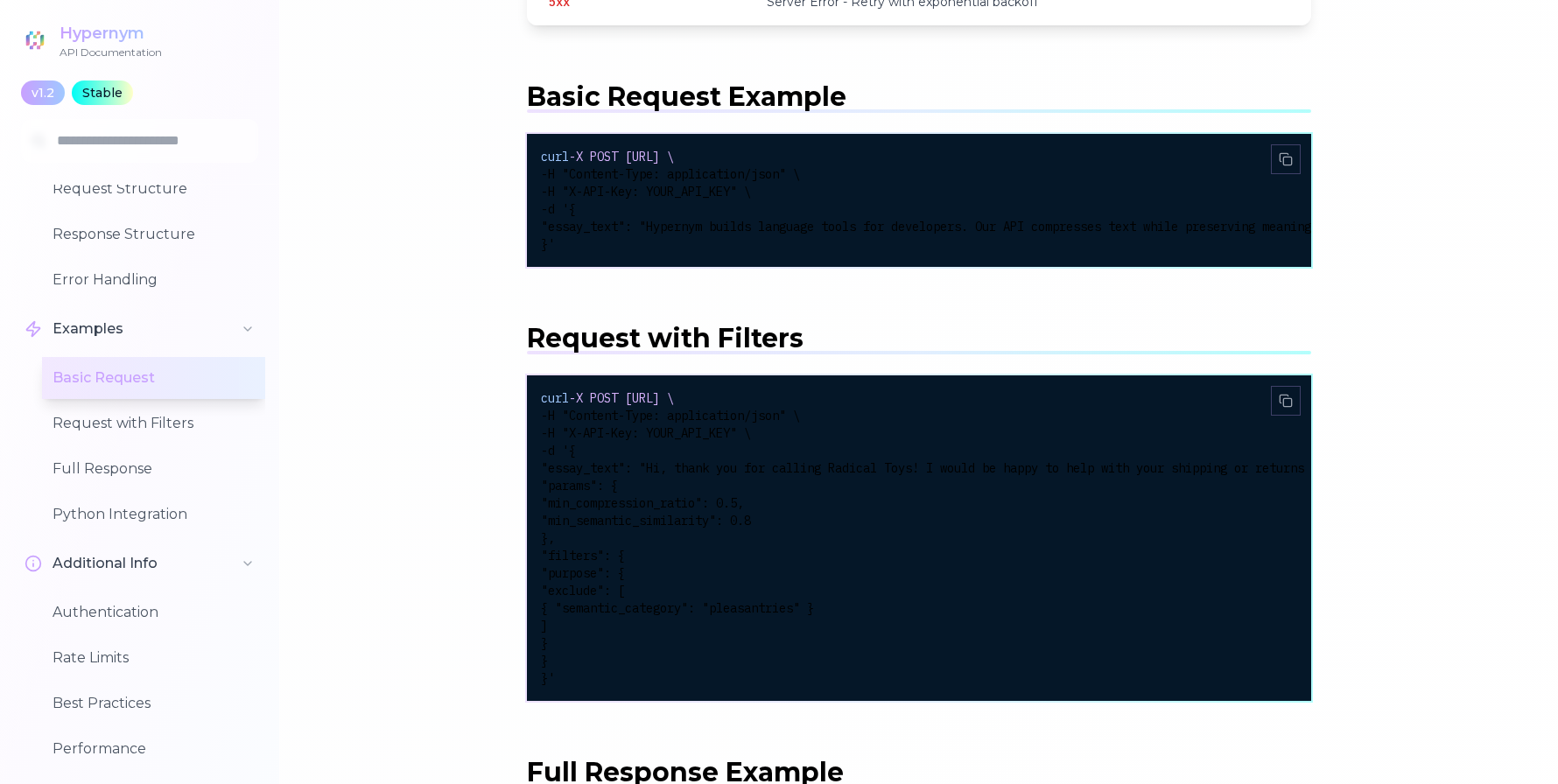
scroll to position [3278, 0]
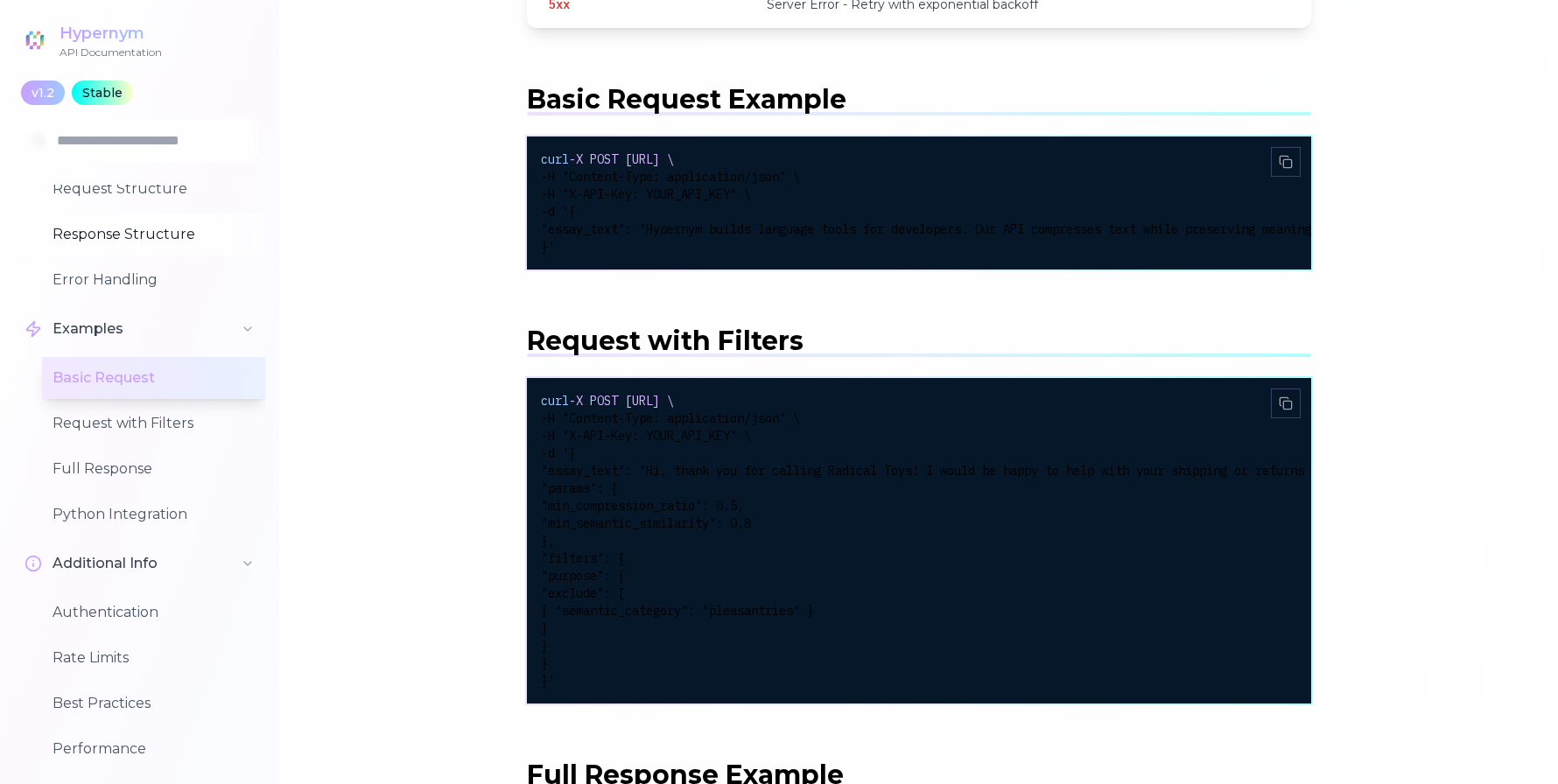
click at [130, 229] on button "Response Structure" at bounding box center [154, 234] width 223 height 42
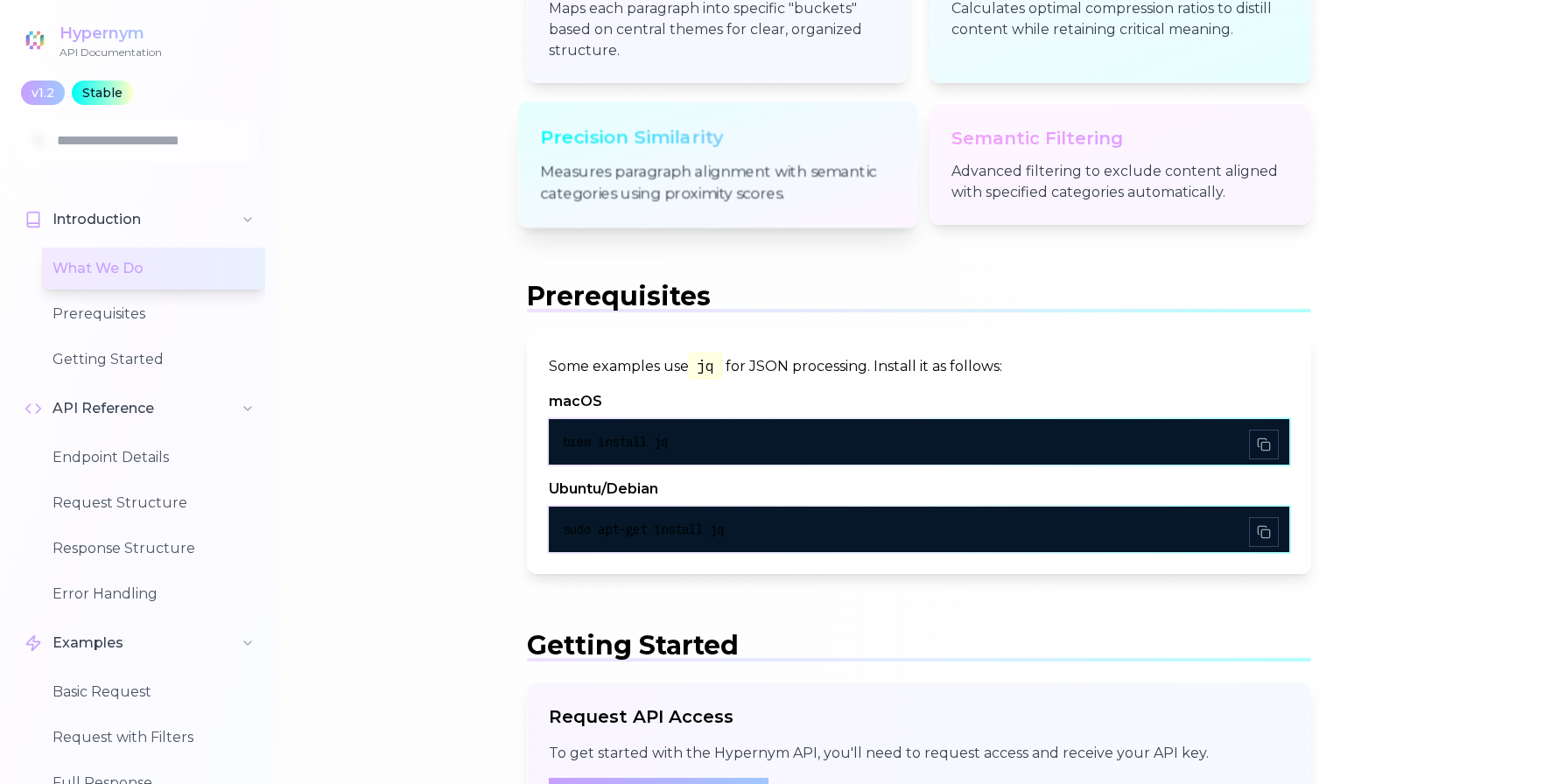
scroll to position [0, 0]
